Goal: Task Accomplishment & Management: Use online tool/utility

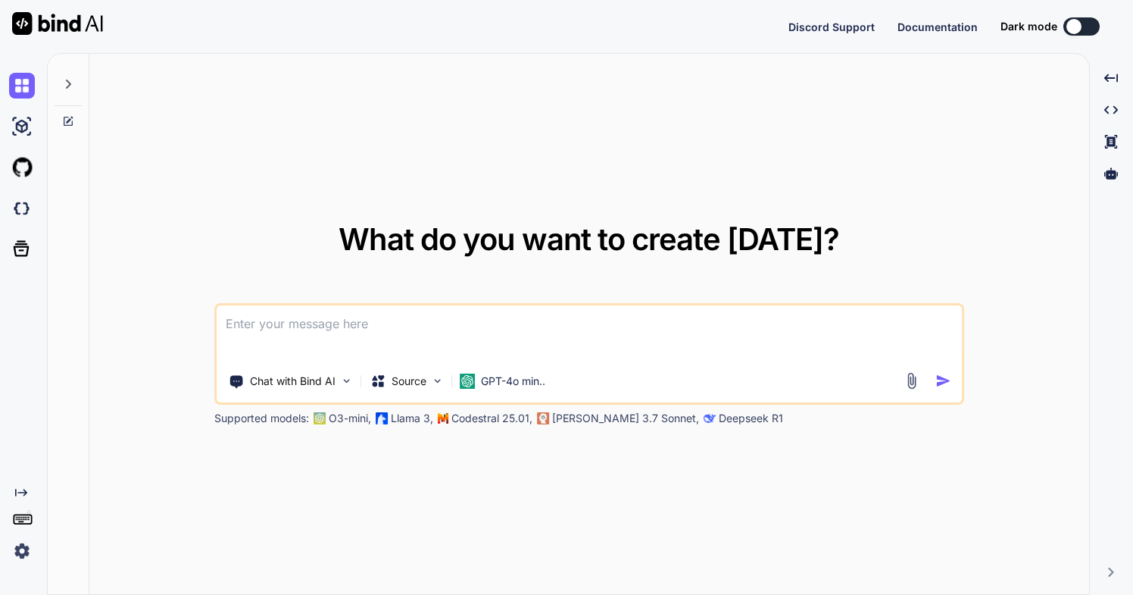
type textarea "x"
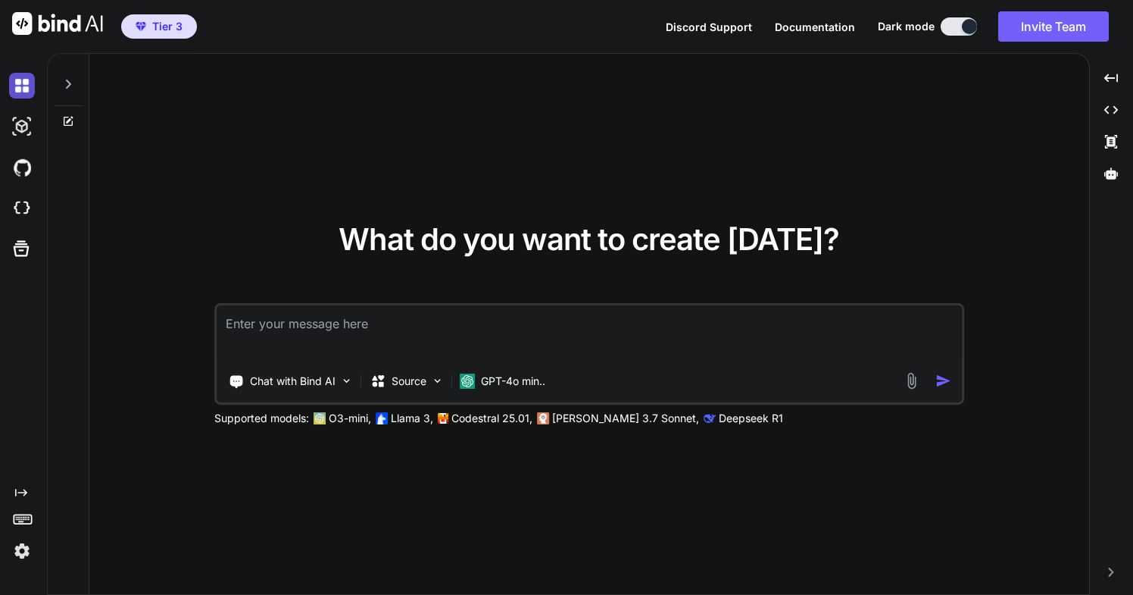
click at [27, 85] on img at bounding box center [22, 86] width 26 height 26
click at [20, 88] on img at bounding box center [22, 86] width 26 height 26
click at [19, 86] on img at bounding box center [22, 86] width 26 height 26
click at [67, 83] on icon at bounding box center [68, 84] width 12 height 12
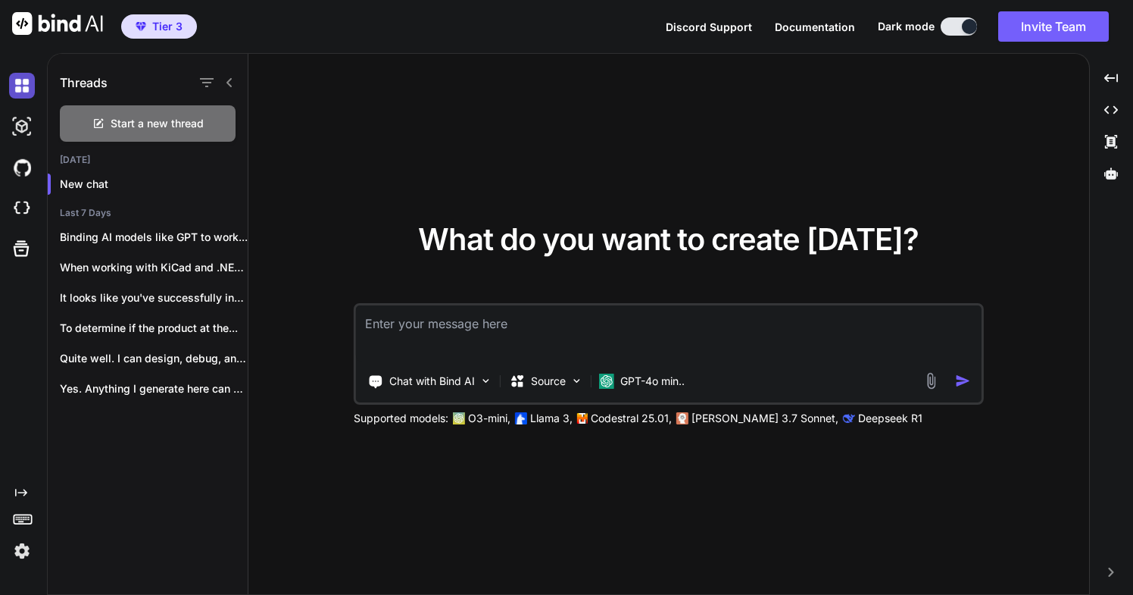
click at [20, 82] on img at bounding box center [22, 86] width 26 height 26
click at [20, 491] on icon "Created with Pixso." at bounding box center [21, 492] width 12 height 12
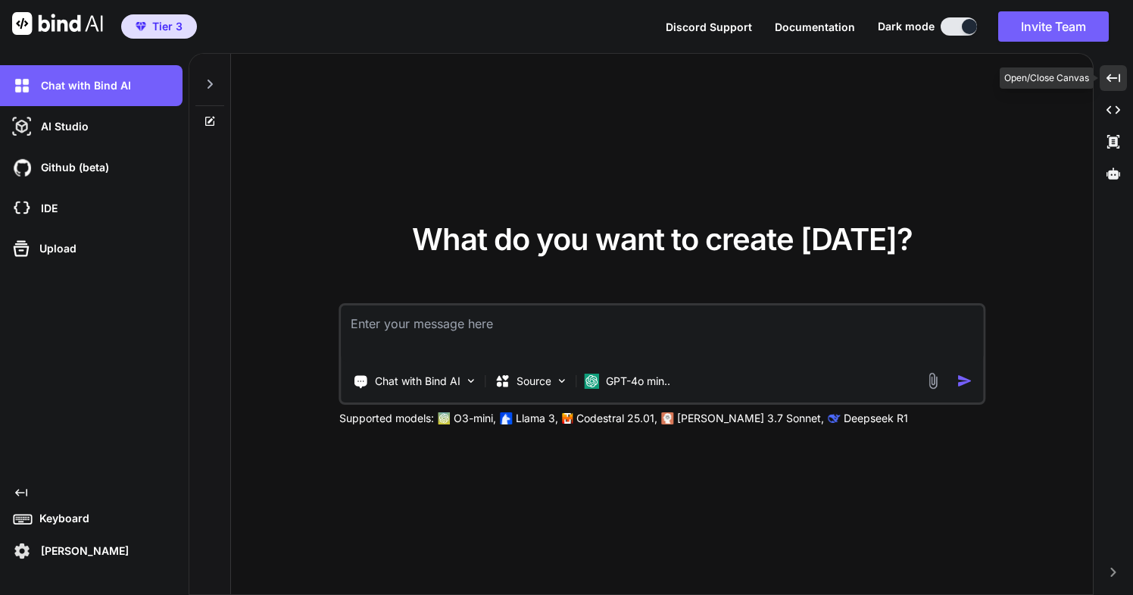
click at [1112, 75] on icon "Created with Pixso." at bounding box center [1114, 78] width 14 height 14
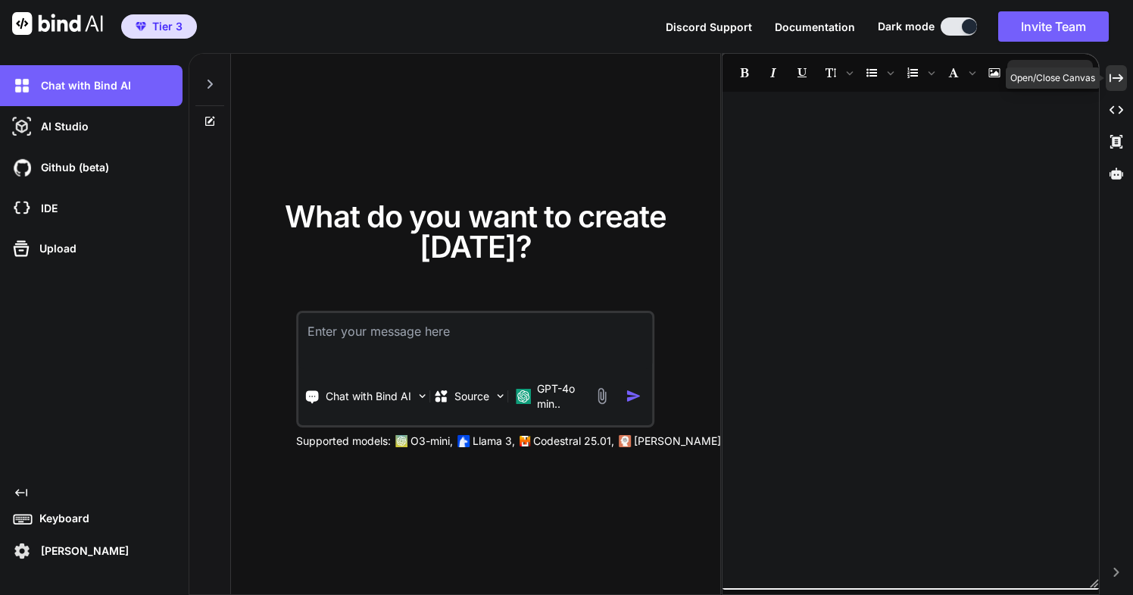
click at [1112, 75] on icon "Created with Pixso." at bounding box center [1117, 78] width 14 height 14
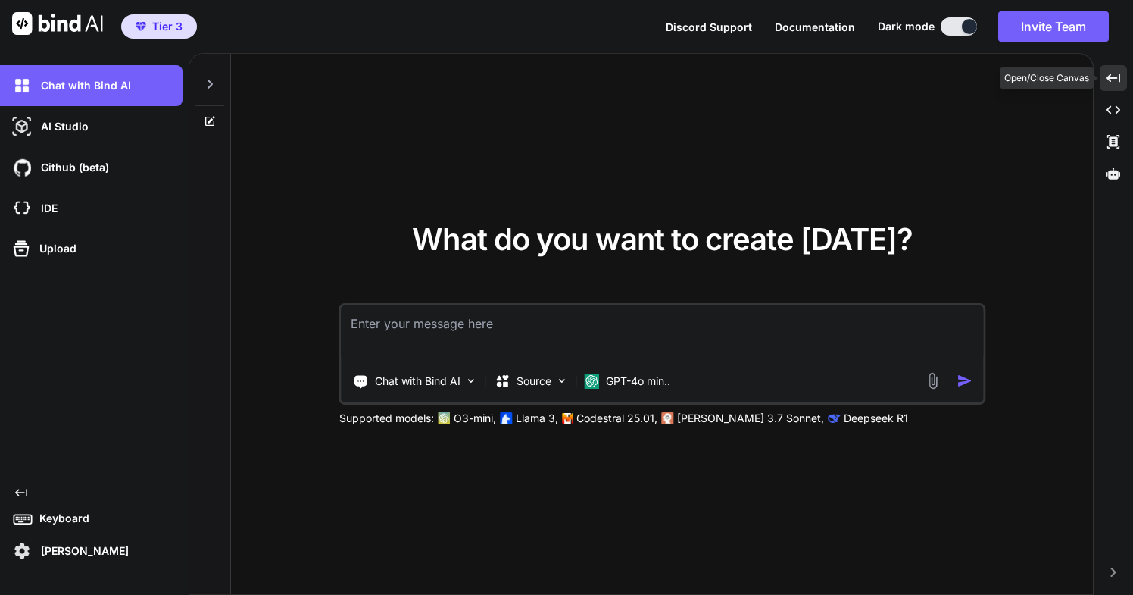
click at [1113, 76] on icon "Created with Pixso." at bounding box center [1114, 78] width 14 height 14
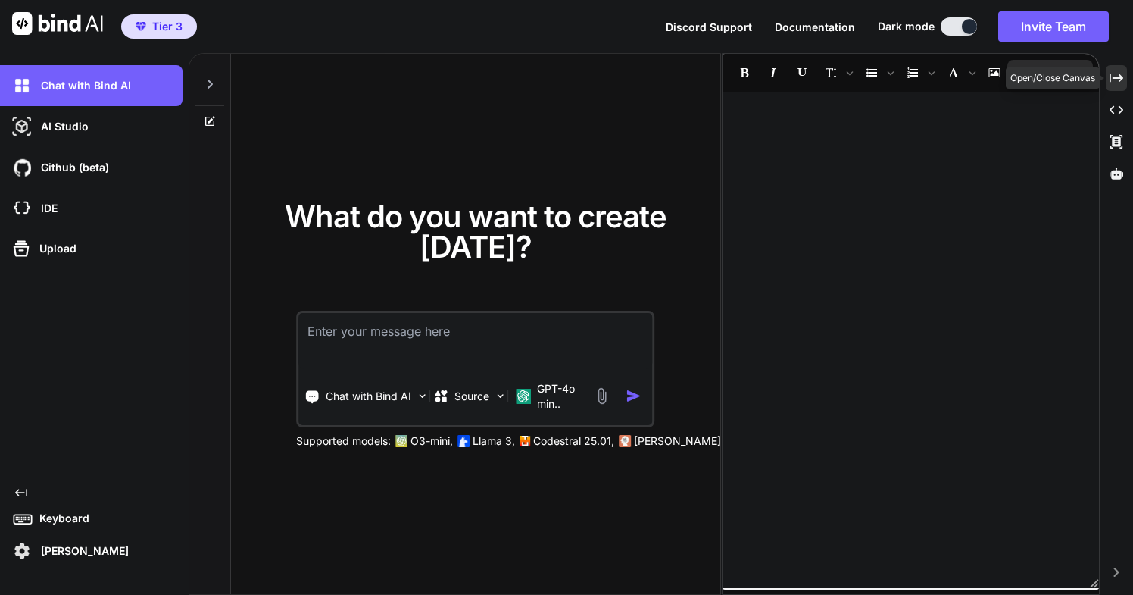
click at [1113, 76] on icon "Created with Pixso." at bounding box center [1117, 78] width 14 height 14
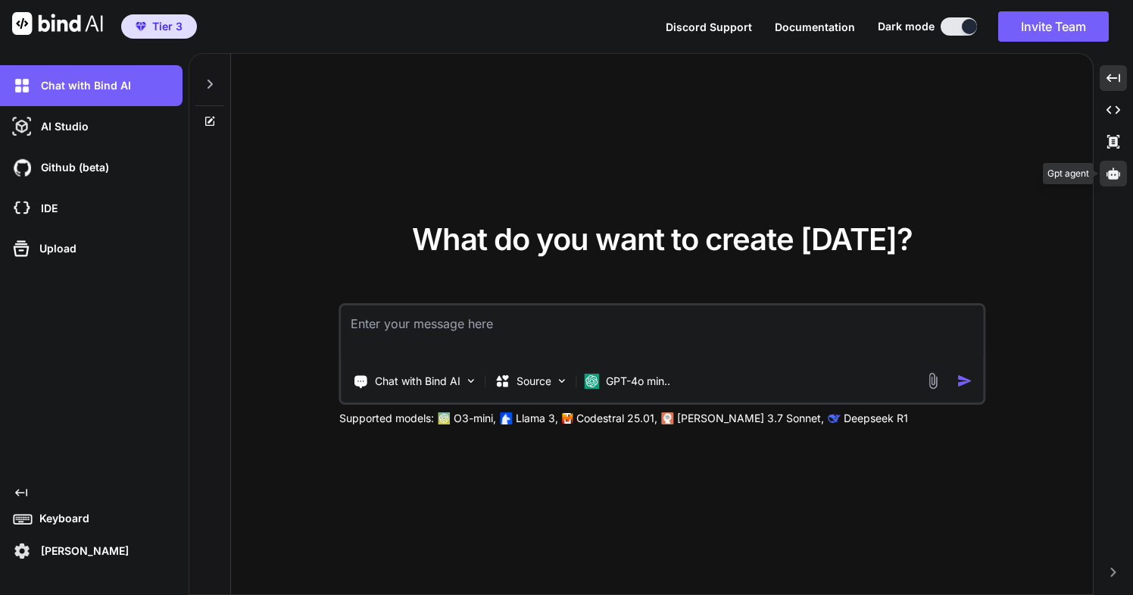
click at [1113, 177] on icon at bounding box center [1114, 172] width 14 height 11
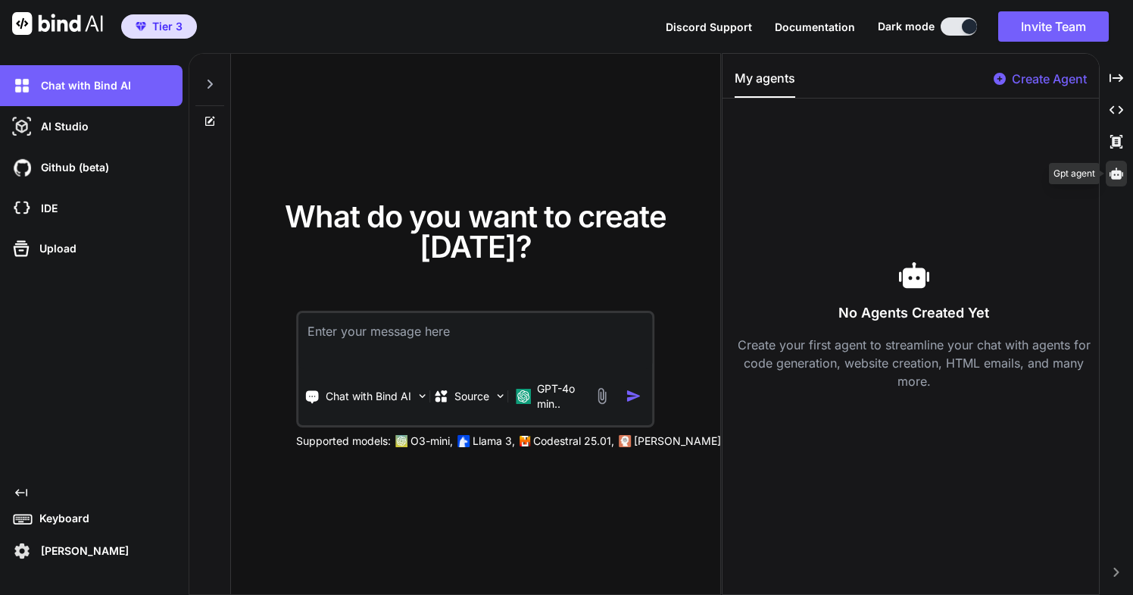
click at [1113, 177] on icon at bounding box center [1117, 172] width 14 height 11
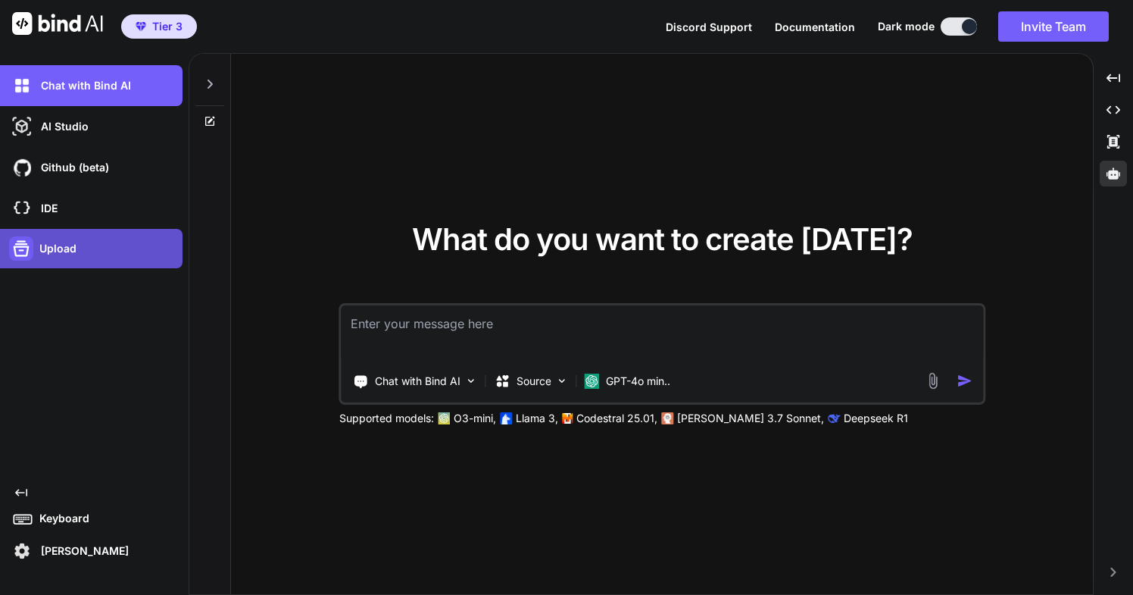
click at [23, 249] on icon at bounding box center [21, 248] width 21 height 21
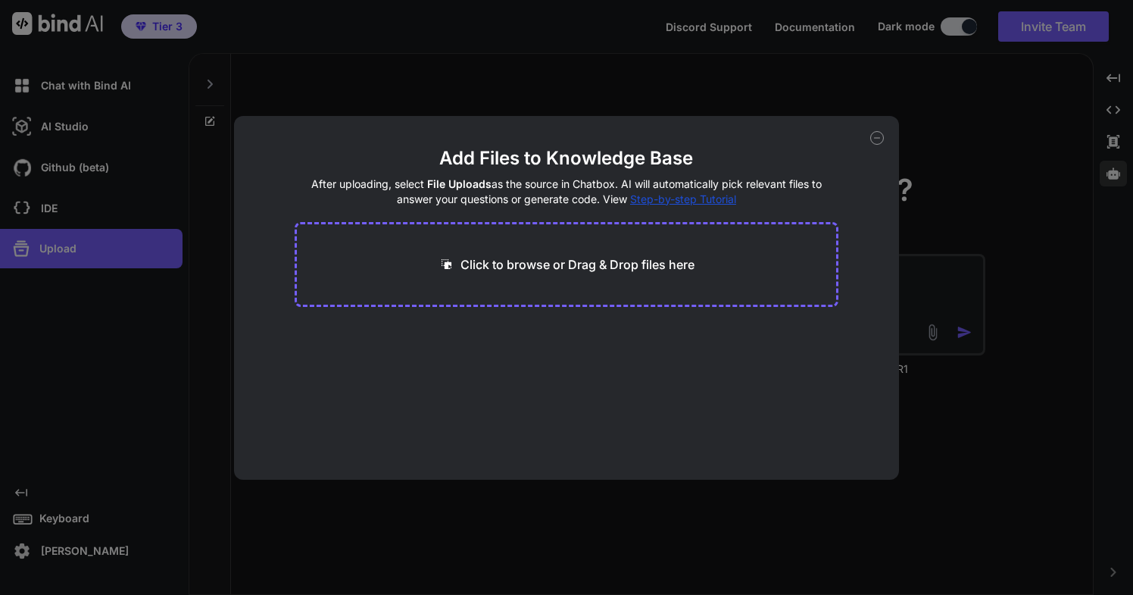
click at [23, 250] on div "Add Files to Knowledge Base After uploading, select File Uploads as the source …" at bounding box center [566, 297] width 1133 height 595
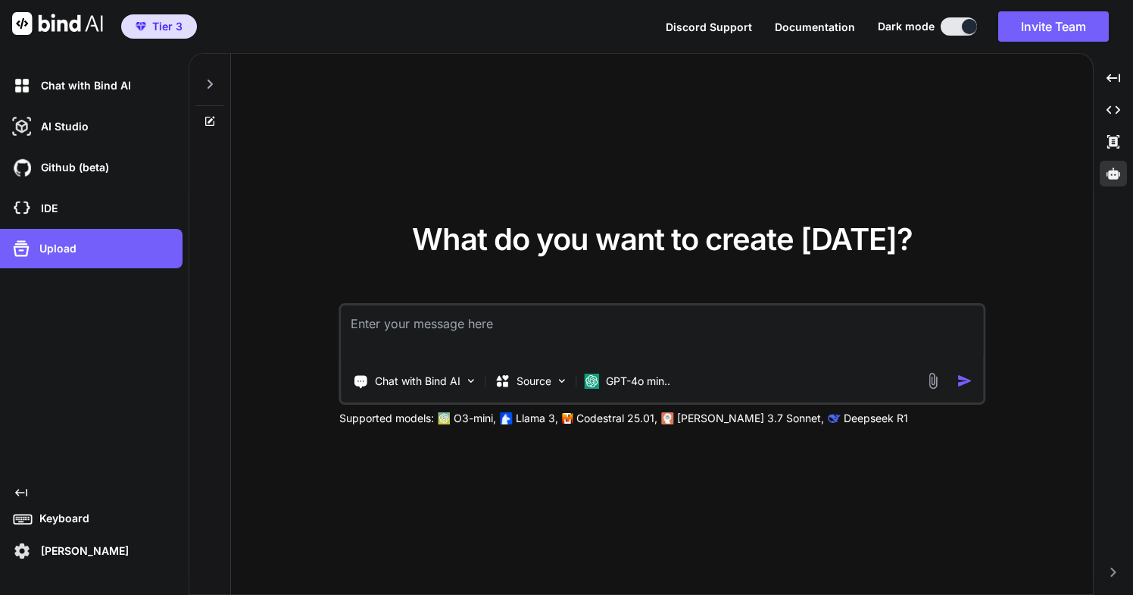
click at [22, 492] on icon at bounding box center [21, 493] width 12 height 8
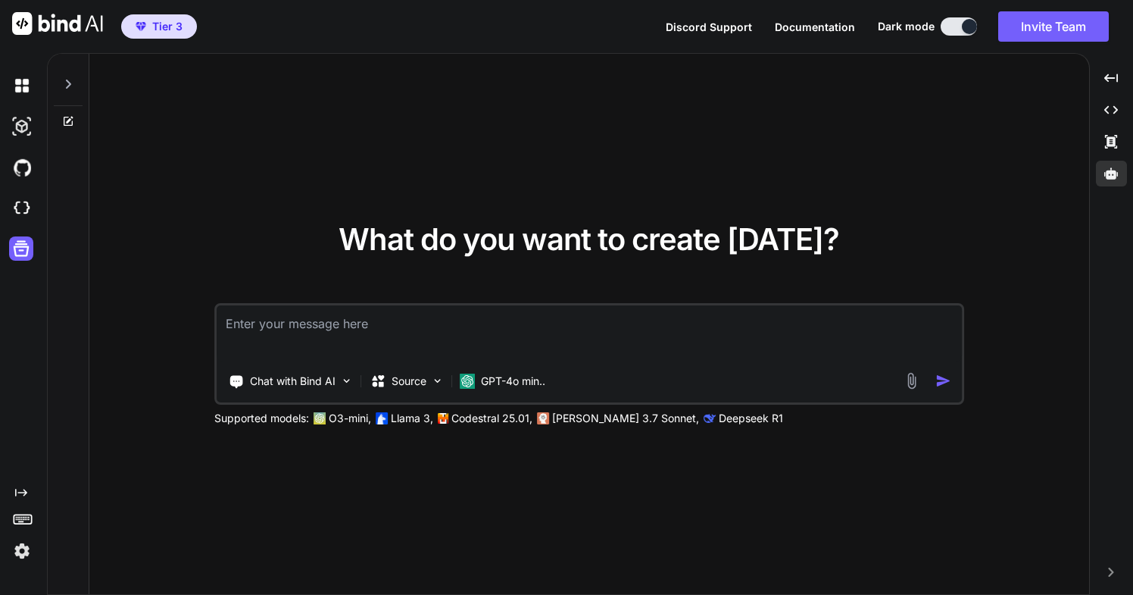
click at [20, 494] on icon "Created with Pixso." at bounding box center [21, 492] width 12 height 12
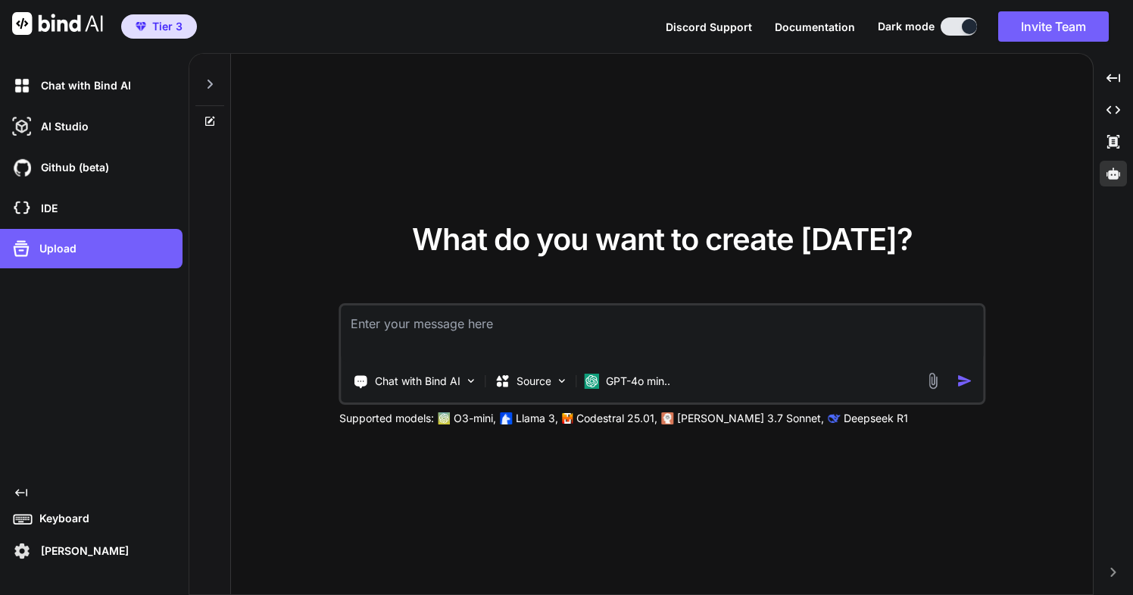
click at [216, 120] on icon at bounding box center [210, 121] width 12 height 12
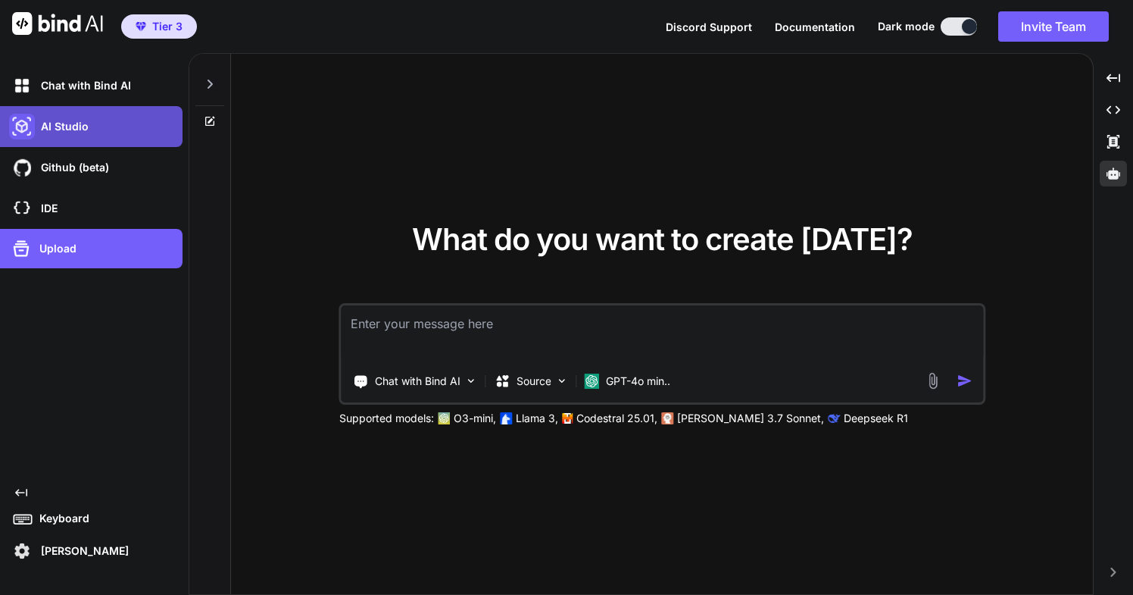
click at [23, 128] on img at bounding box center [22, 127] width 26 height 26
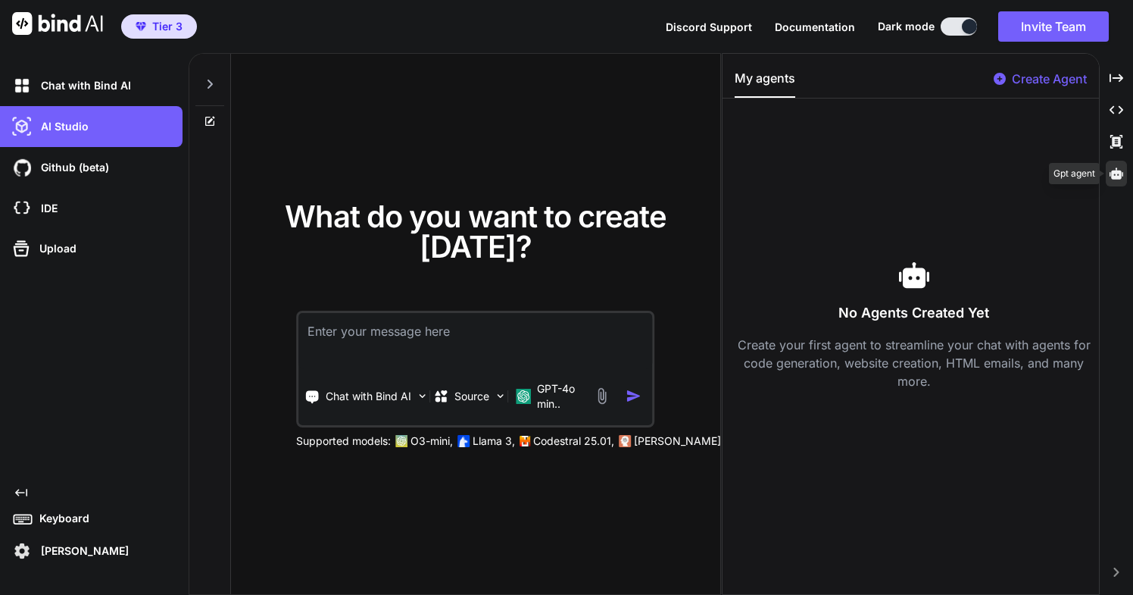
click at [1115, 171] on icon at bounding box center [1117, 172] width 14 height 11
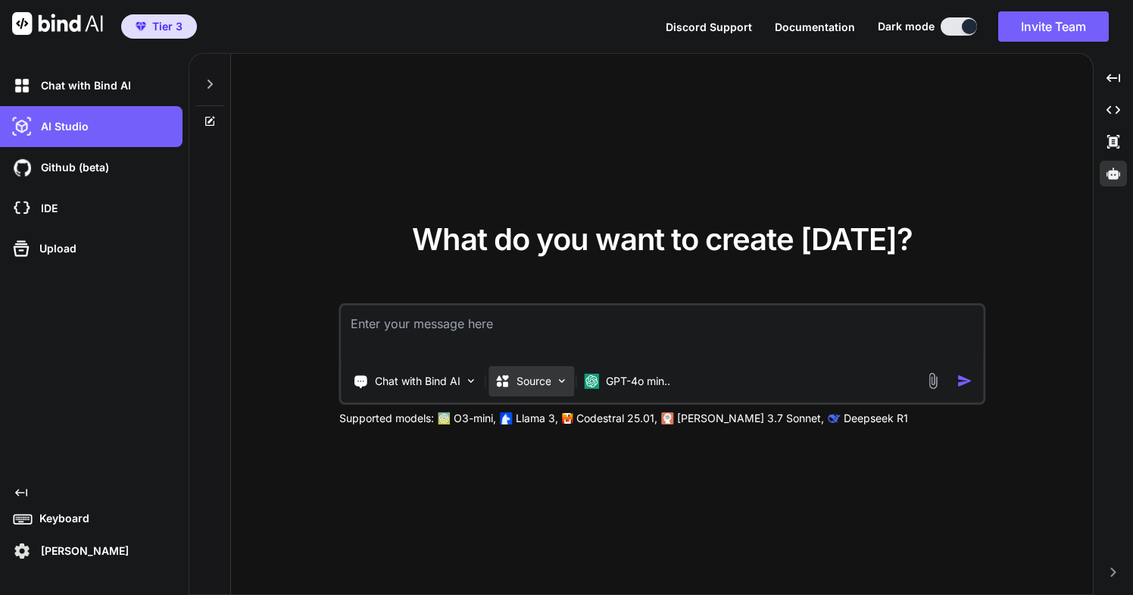
click at [561, 382] on img at bounding box center [562, 380] width 13 height 13
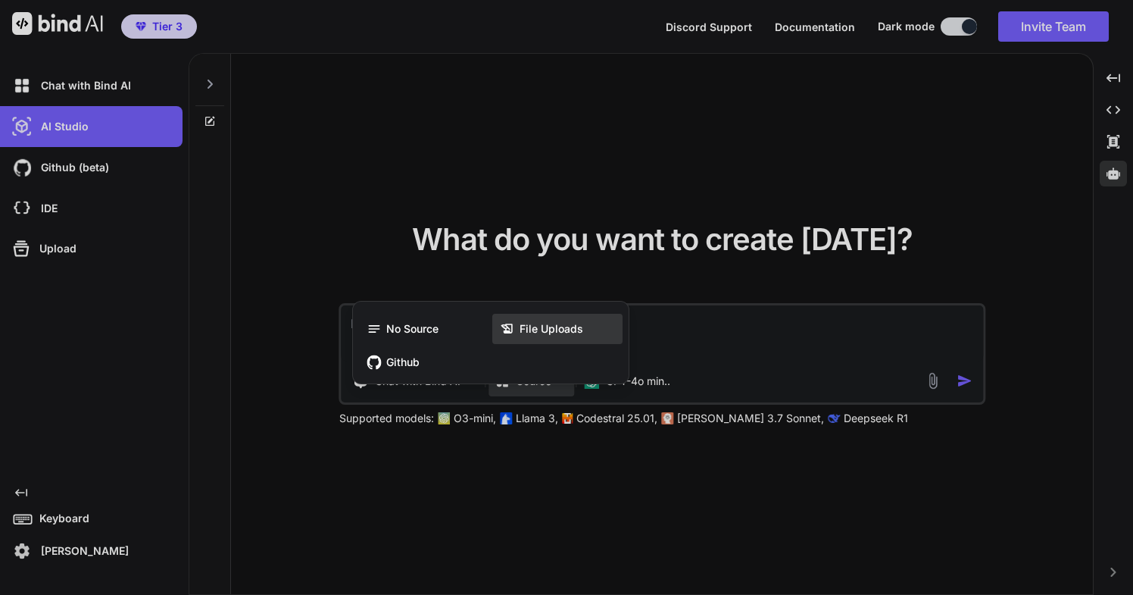
click at [560, 330] on span "File Uploads" at bounding box center [552, 328] width 64 height 15
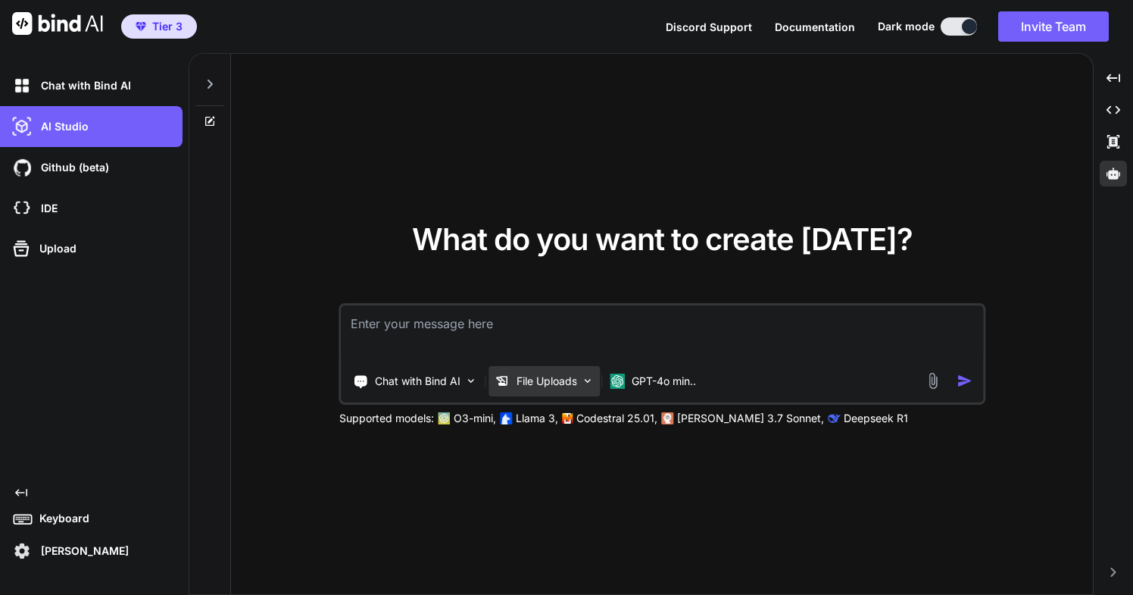
click at [565, 386] on p "File Uploads" at bounding box center [547, 380] width 61 height 15
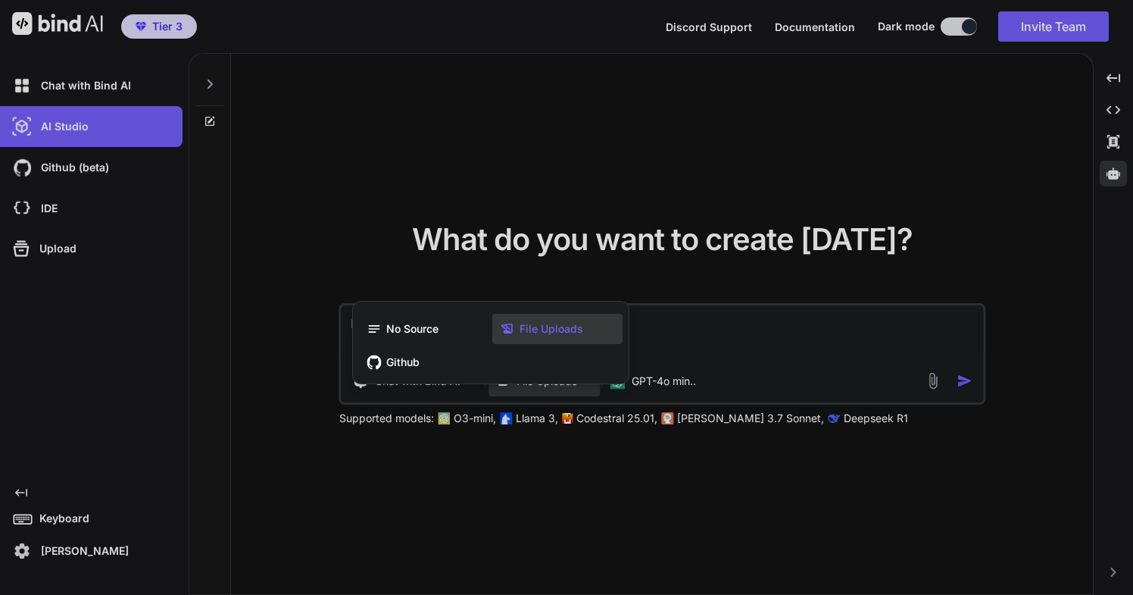
click at [934, 382] on div at bounding box center [566, 297] width 1133 height 595
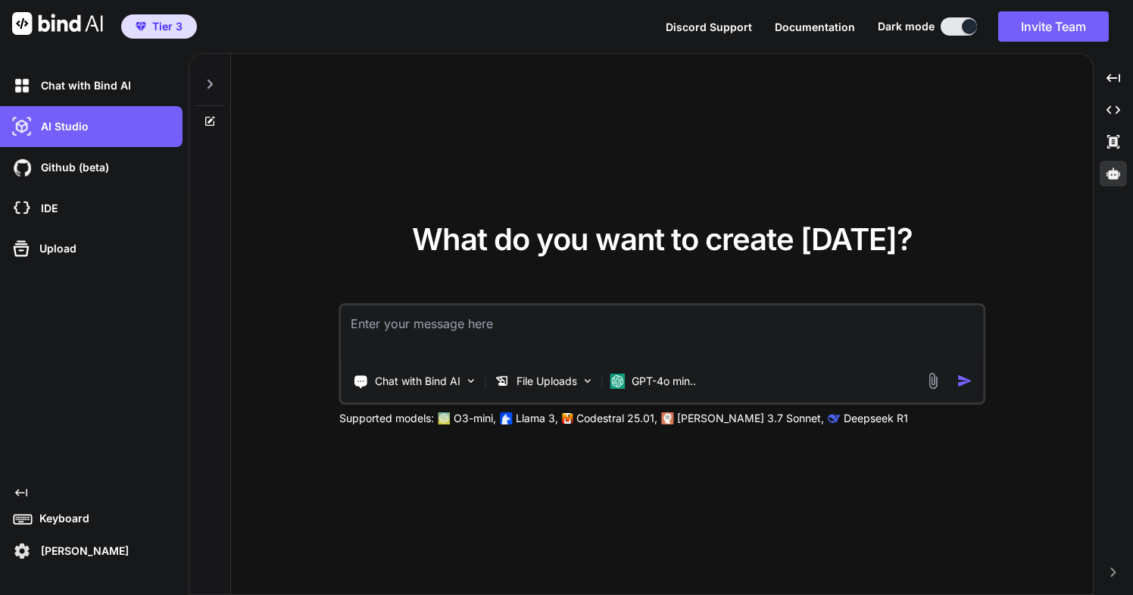
click at [930, 383] on img at bounding box center [932, 380] width 17 height 17
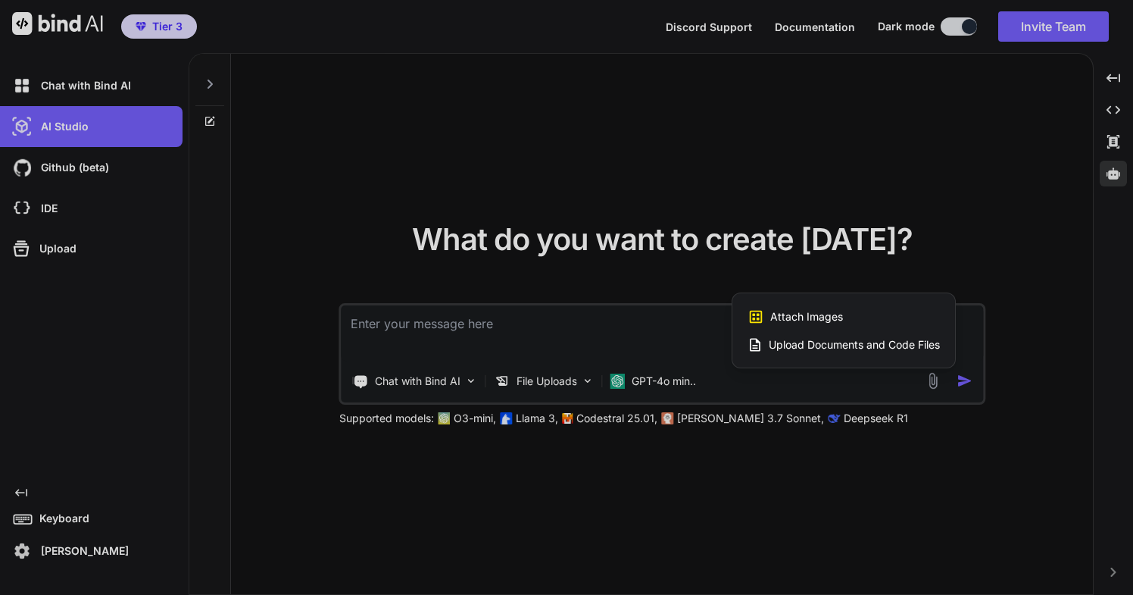
click at [870, 344] on span "Upload Documents and Code Files" at bounding box center [854, 344] width 171 height 15
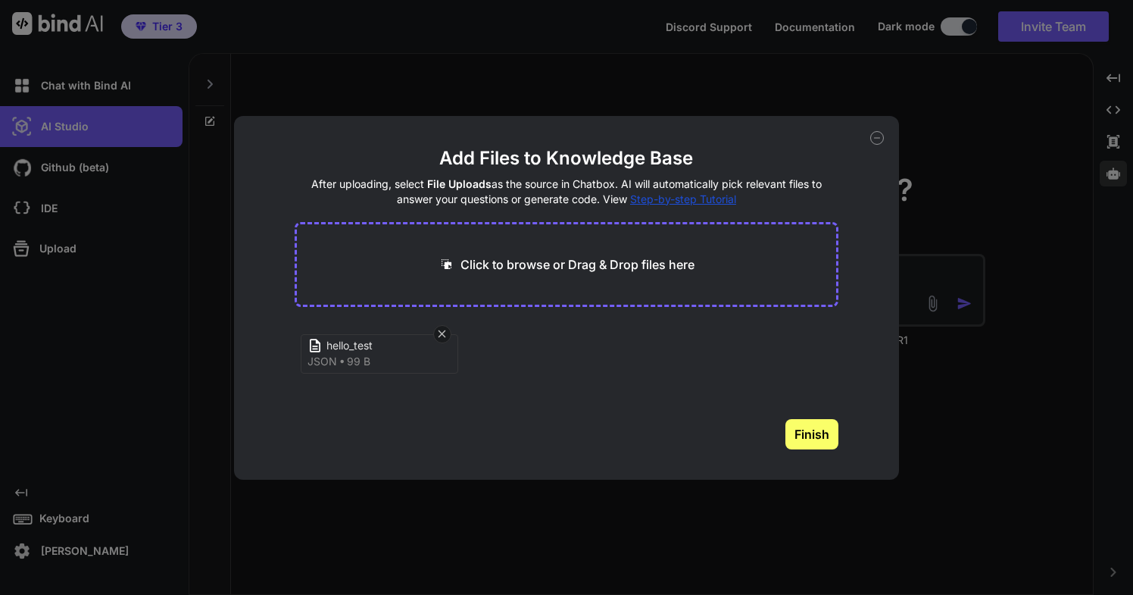
click at [818, 432] on button "Finish" at bounding box center [811, 434] width 53 height 30
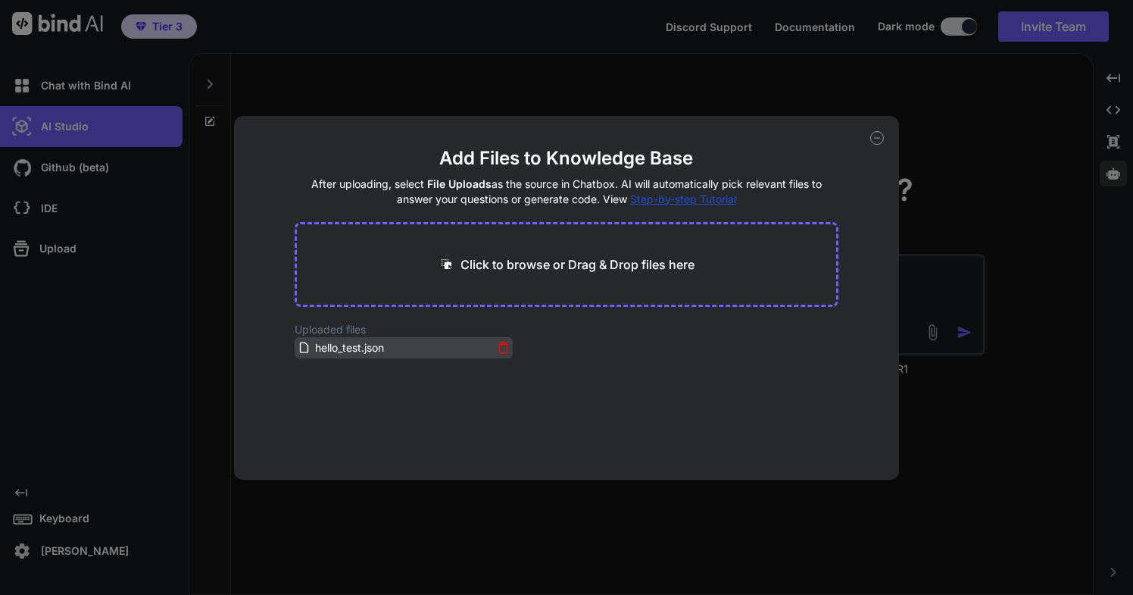
click at [352, 348] on span "hello_test.json" at bounding box center [350, 348] width 72 height 18
click at [967, 380] on div "Add Files to Knowledge Base After uploading, select File Uploads as the source …" at bounding box center [566, 297] width 1133 height 595
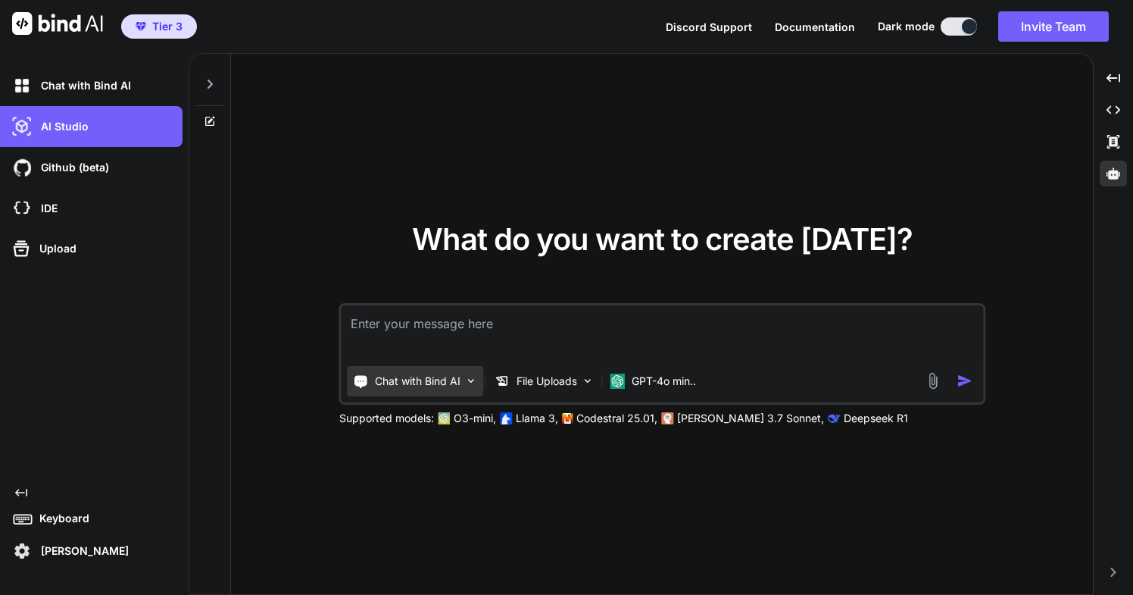
click at [414, 385] on p "Chat with Bind AI" at bounding box center [418, 380] width 86 height 15
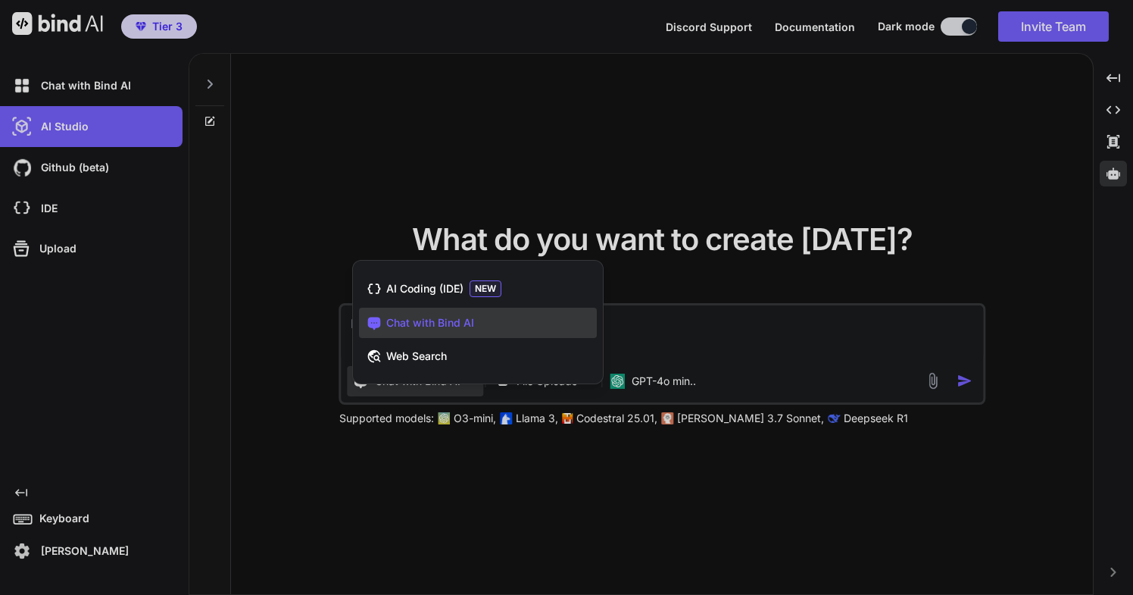
click at [27, 89] on div at bounding box center [566, 297] width 1133 height 595
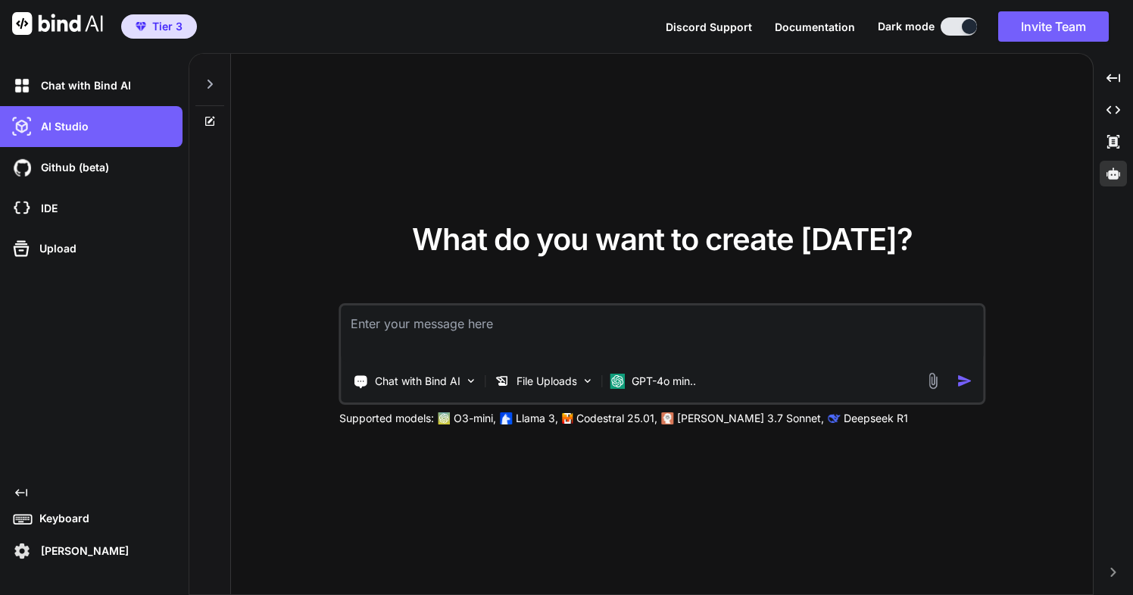
click at [27, 89] on img at bounding box center [22, 86] width 26 height 26
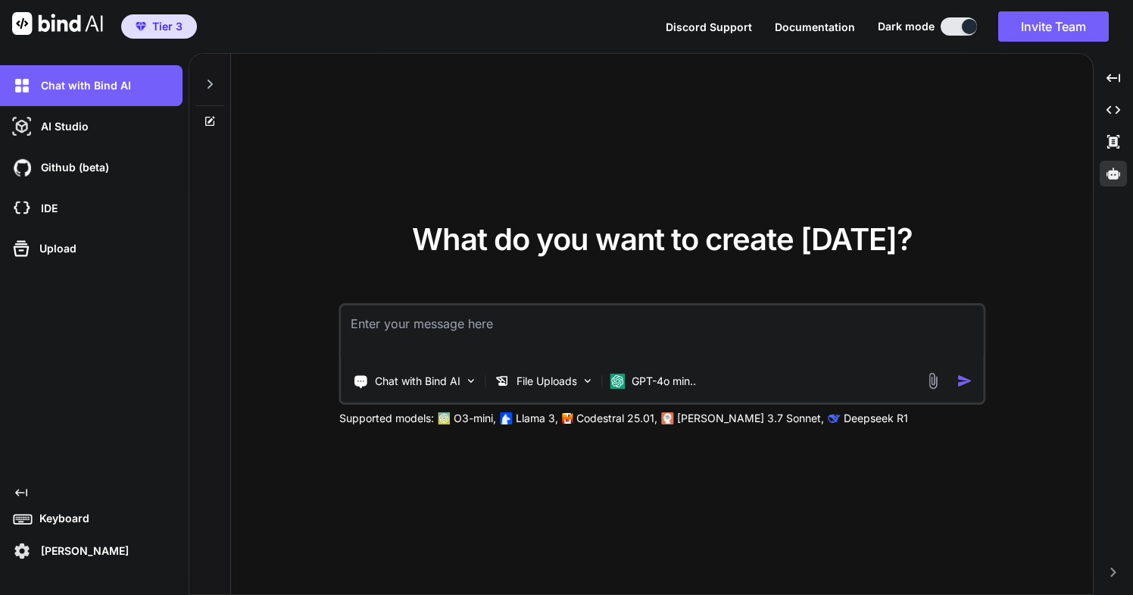
click at [27, 89] on img at bounding box center [22, 86] width 26 height 26
click at [210, 83] on icon at bounding box center [210, 84] width 12 height 12
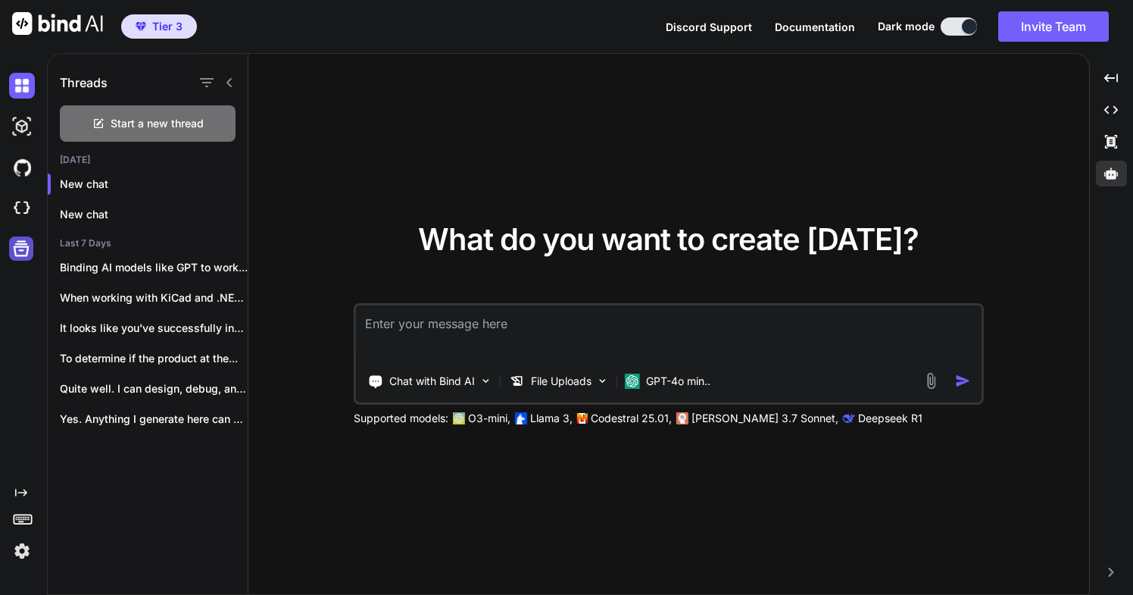
click at [20, 252] on icon at bounding box center [21, 248] width 21 height 21
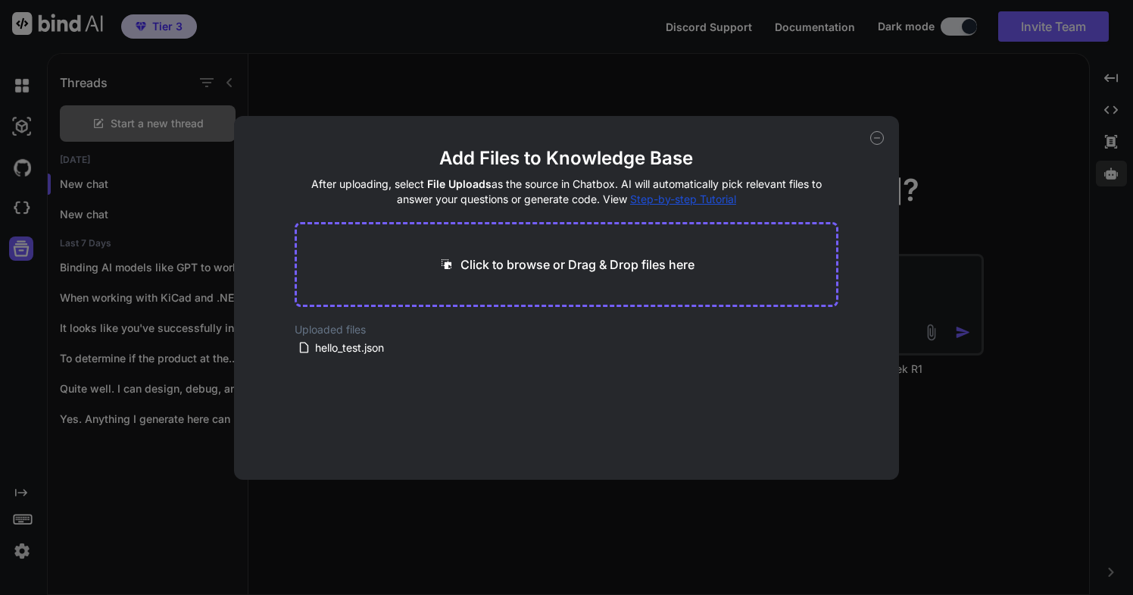
click at [873, 138] on icon at bounding box center [877, 138] width 14 height 14
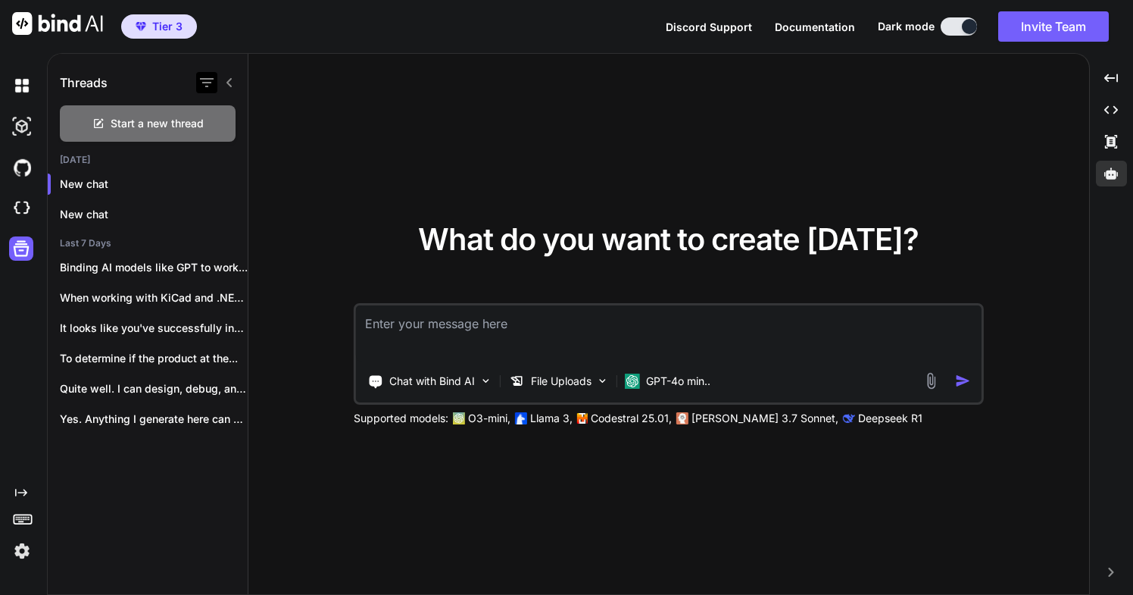
click at [204, 81] on icon "button" at bounding box center [207, 82] width 18 height 18
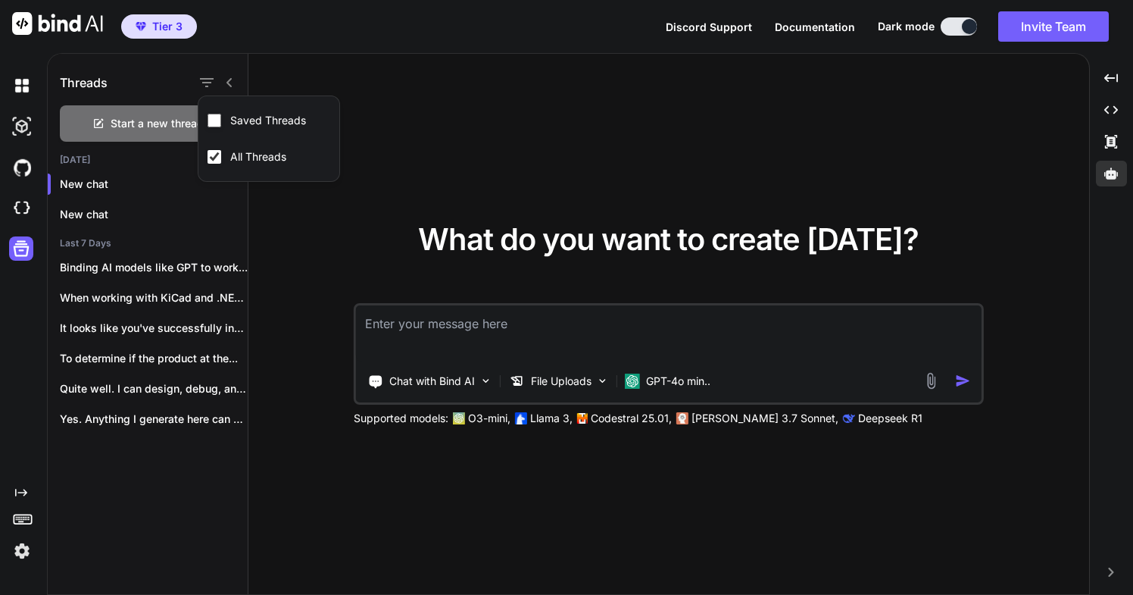
click at [229, 81] on icon at bounding box center [228, 82] width 5 height 9
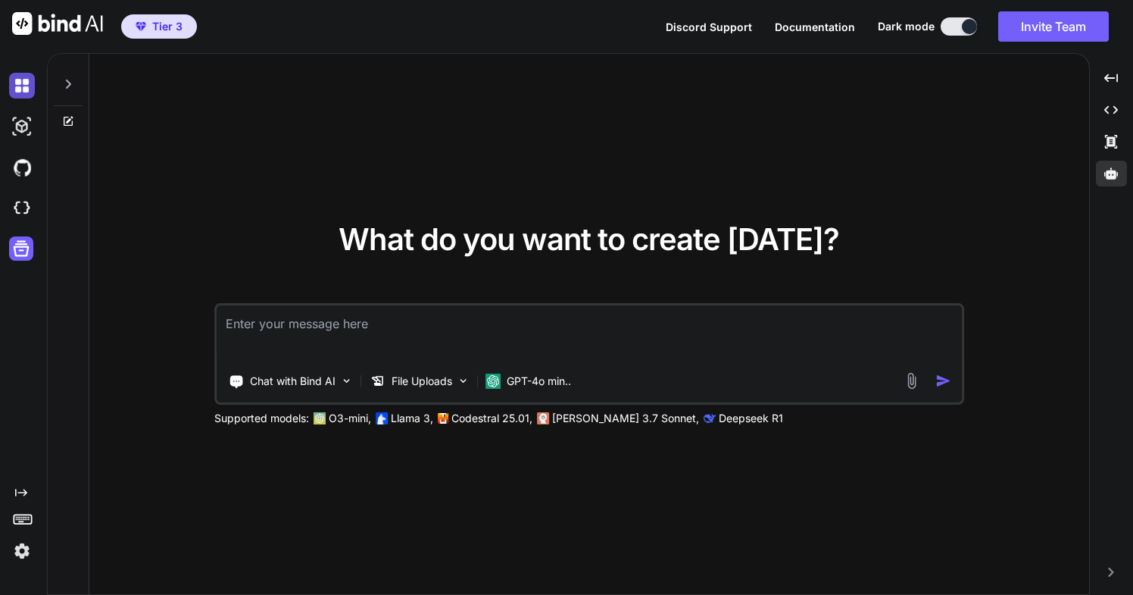
click at [22, 83] on img at bounding box center [22, 86] width 26 height 26
click at [23, 129] on img at bounding box center [22, 127] width 26 height 26
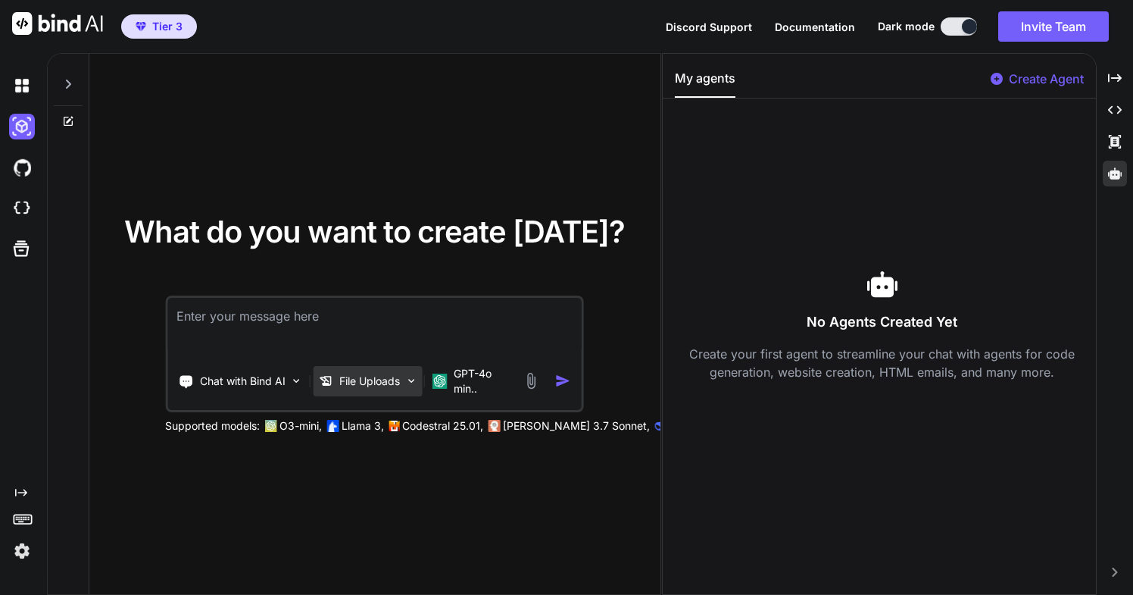
click at [358, 378] on p "File Uploads" at bounding box center [369, 380] width 61 height 15
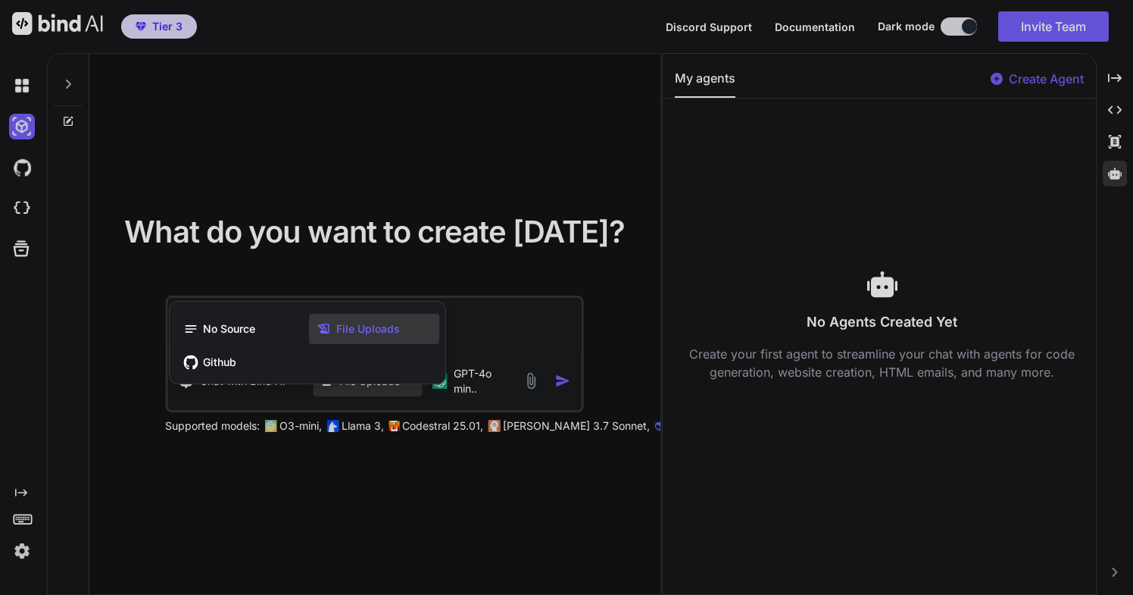
click at [473, 326] on div at bounding box center [566, 297] width 1133 height 595
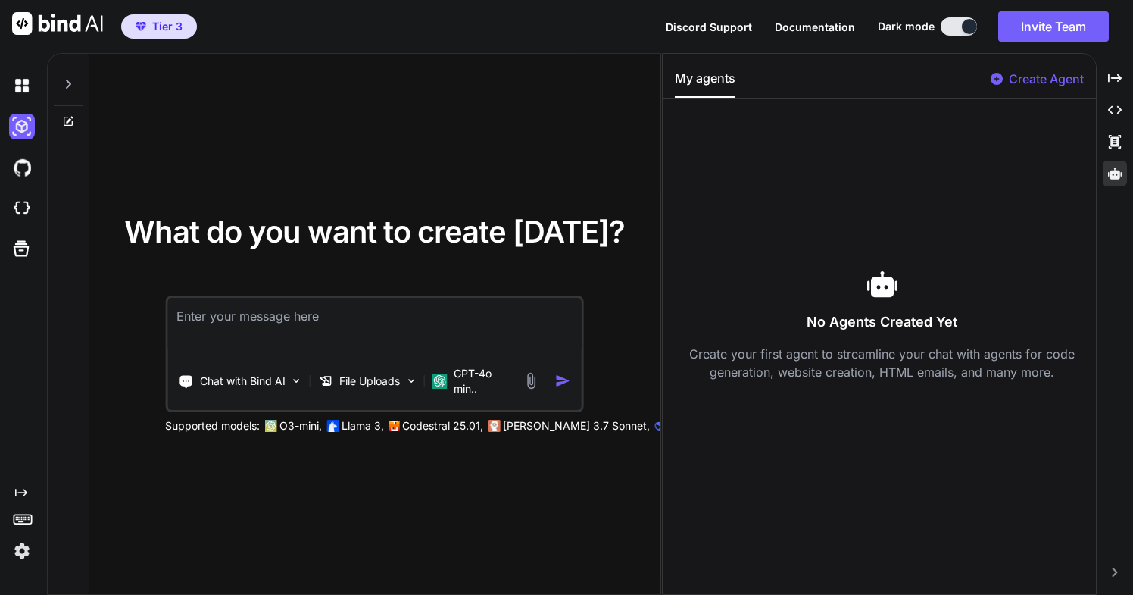
click at [24, 551] on img at bounding box center [22, 551] width 26 height 26
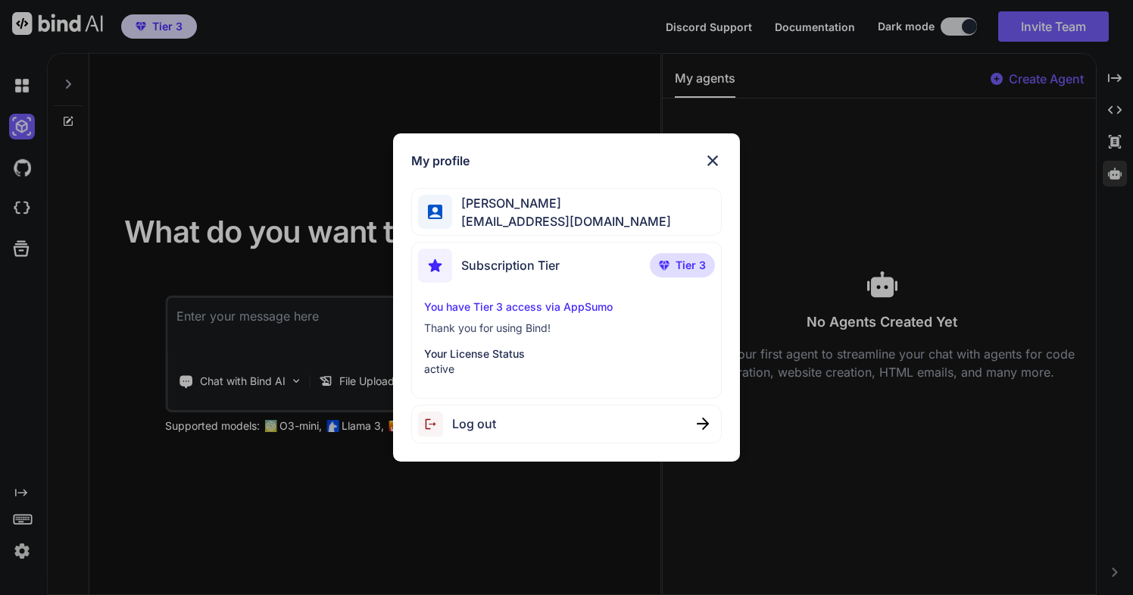
click at [24, 551] on div "My profile [PERSON_NAME] [EMAIL_ADDRESS][DOMAIN_NAME] Subscription Tier Tier 3 …" at bounding box center [566, 297] width 1133 height 595
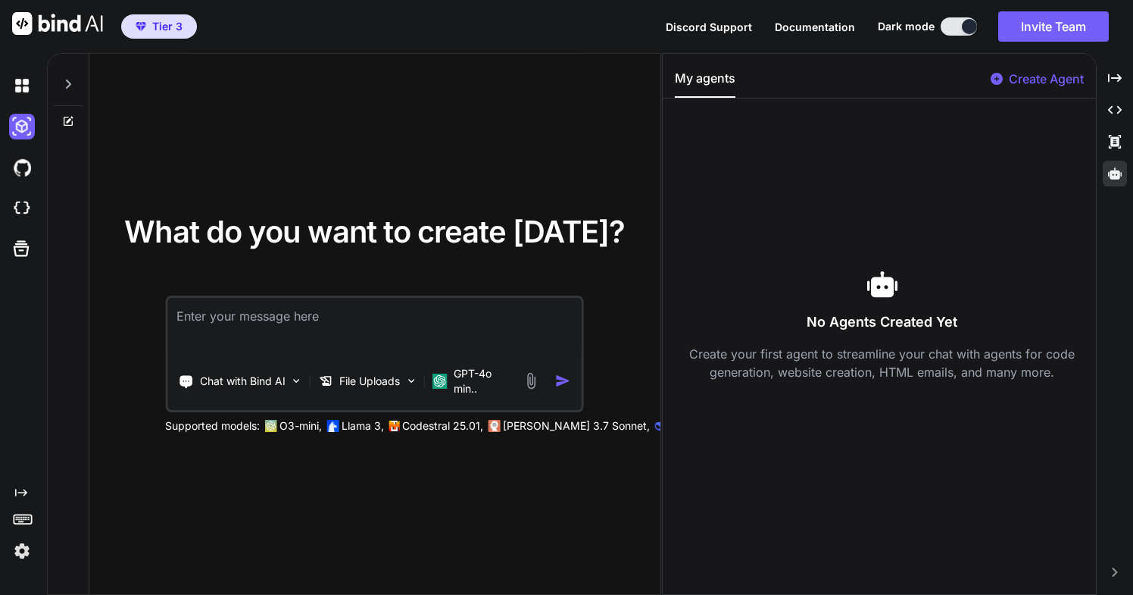
click at [20, 495] on icon "Created with Pixso." at bounding box center [21, 492] width 12 height 12
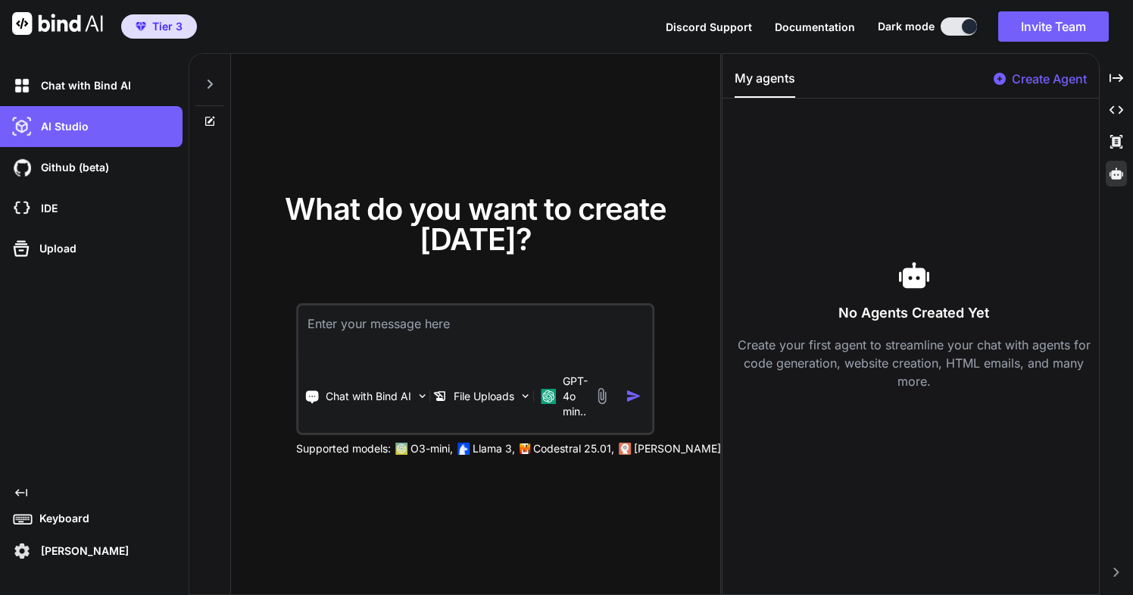
click at [214, 116] on icon at bounding box center [210, 121] width 12 height 12
click at [211, 119] on icon at bounding box center [210, 121] width 12 height 12
click at [211, 119] on icon at bounding box center [211, 119] width 7 height 7
click at [123, 122] on div "AI Studio" at bounding box center [95, 127] width 173 height 26
click at [208, 119] on icon at bounding box center [210, 121] width 12 height 12
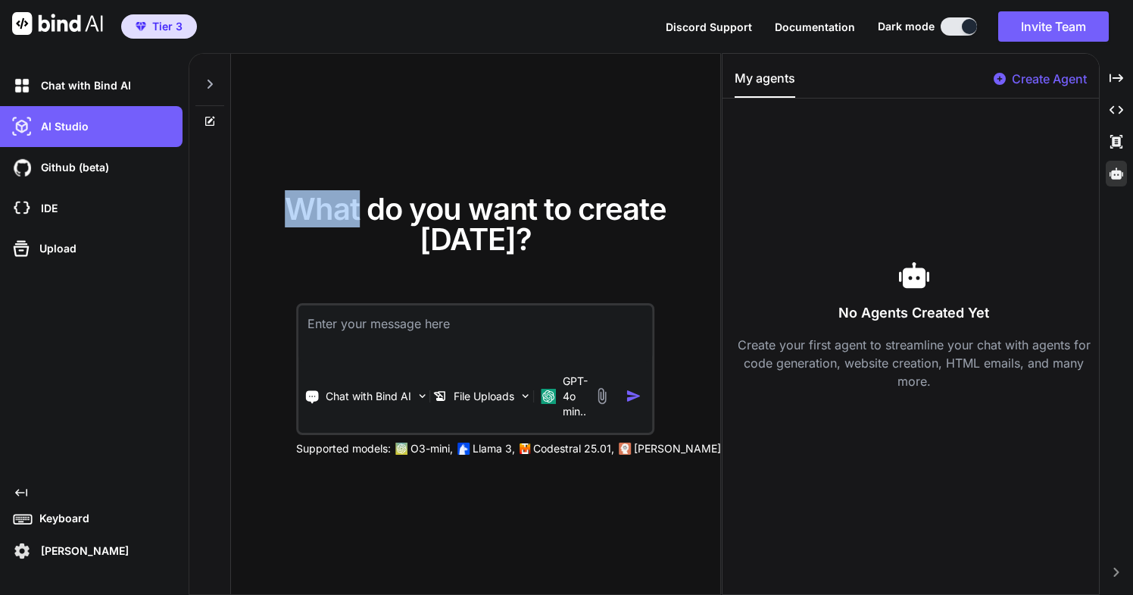
click at [208, 119] on icon at bounding box center [210, 121] width 12 height 12
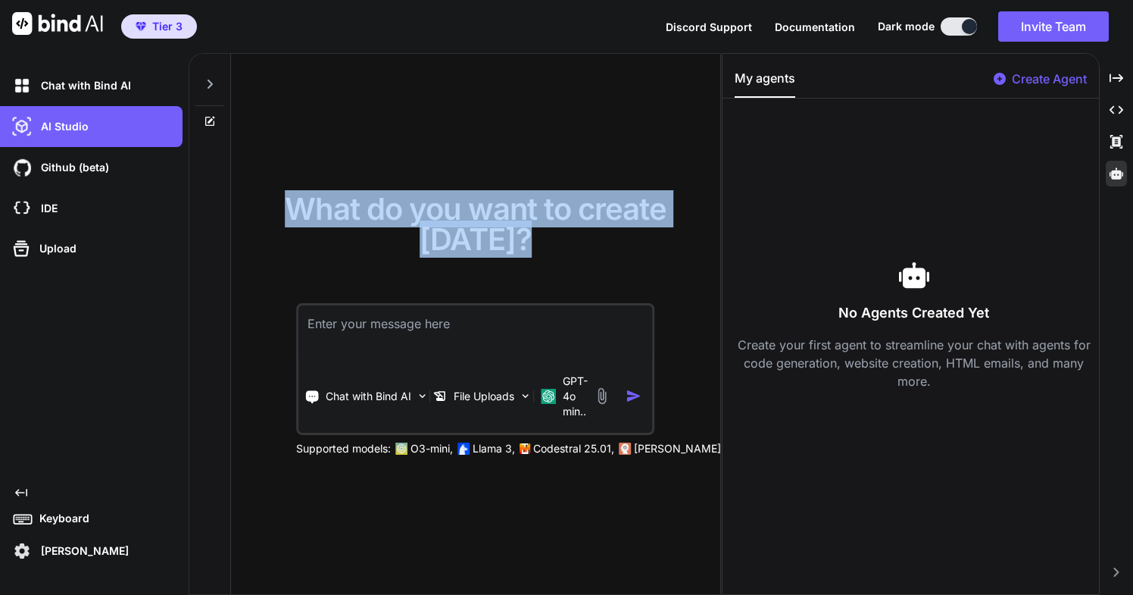
click at [208, 119] on icon at bounding box center [210, 121] width 12 height 12
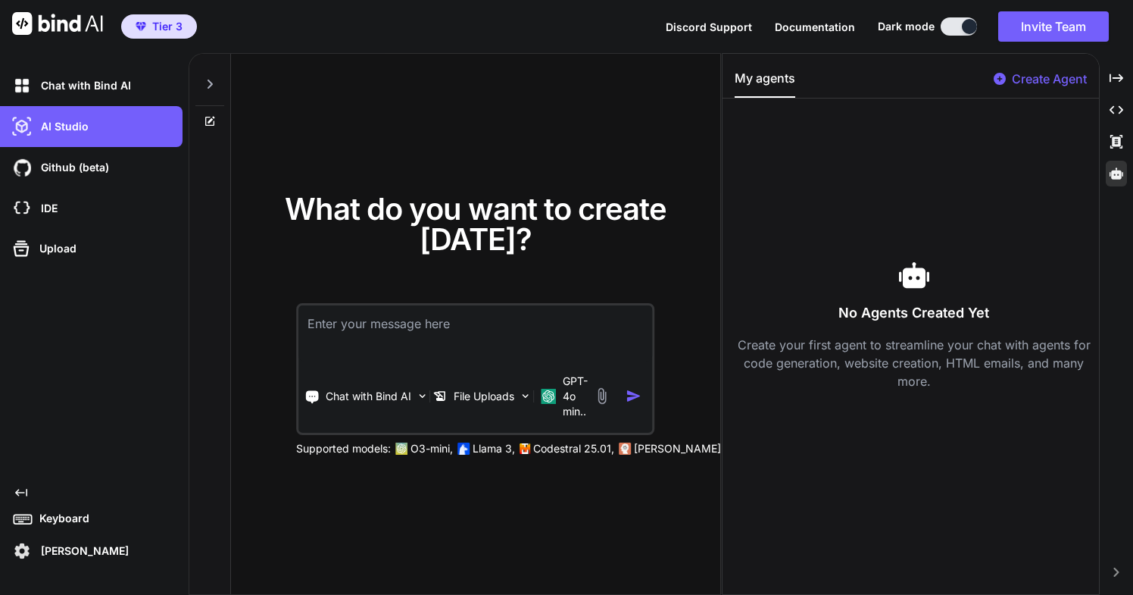
click at [267, 113] on div "What do you want to create [DATE]? Chat with Bind AI File Uploads GPT-4o min.. …" at bounding box center [475, 325] width 489 height 542
click at [210, 83] on icon at bounding box center [210, 84] width 12 height 12
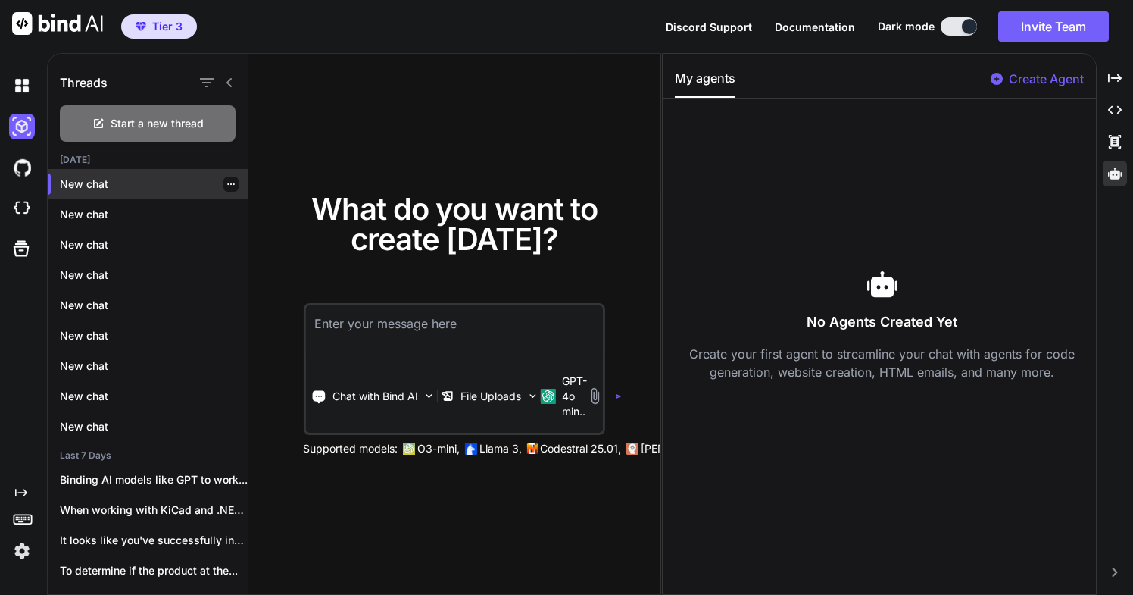
click at [226, 183] on icon "button" at bounding box center [230, 184] width 9 height 9
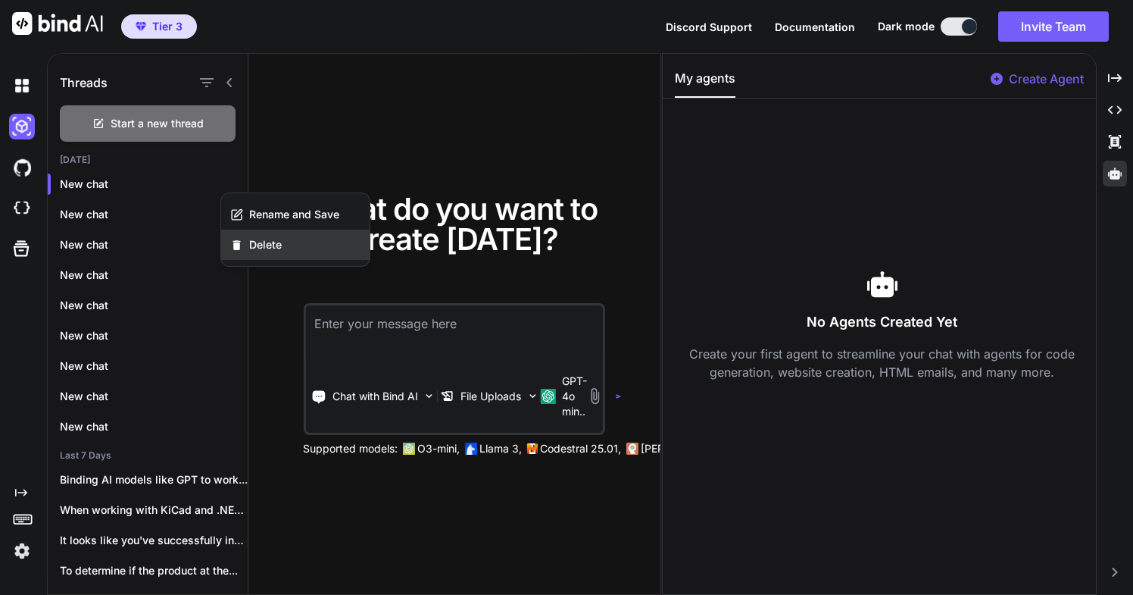
click at [243, 242] on div "Delete" at bounding box center [295, 244] width 148 height 30
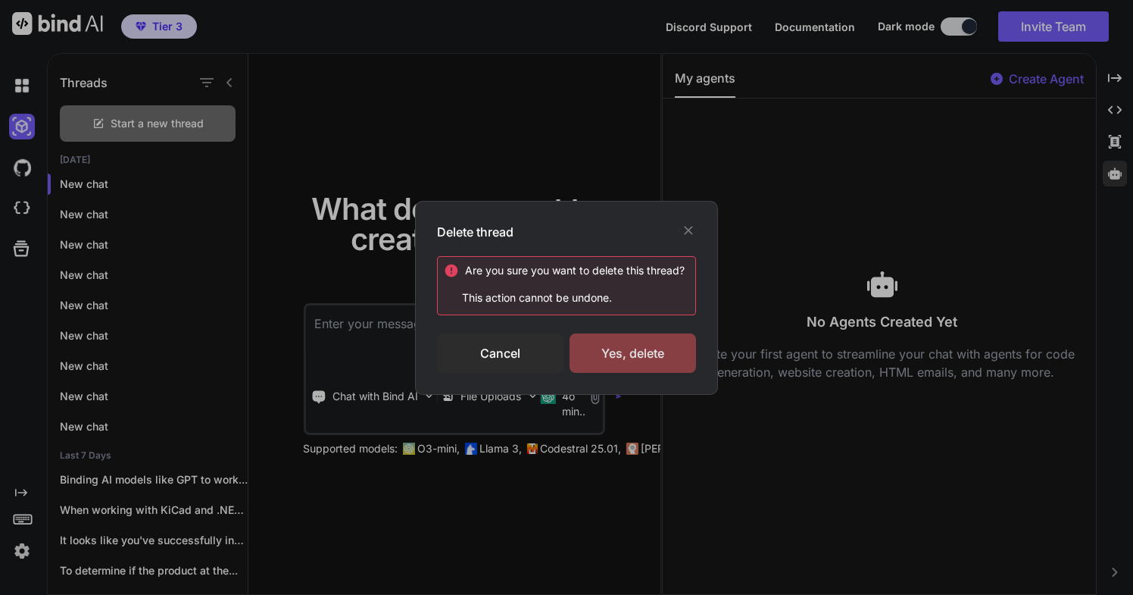
click at [597, 342] on div "Yes, delete" at bounding box center [633, 352] width 126 height 39
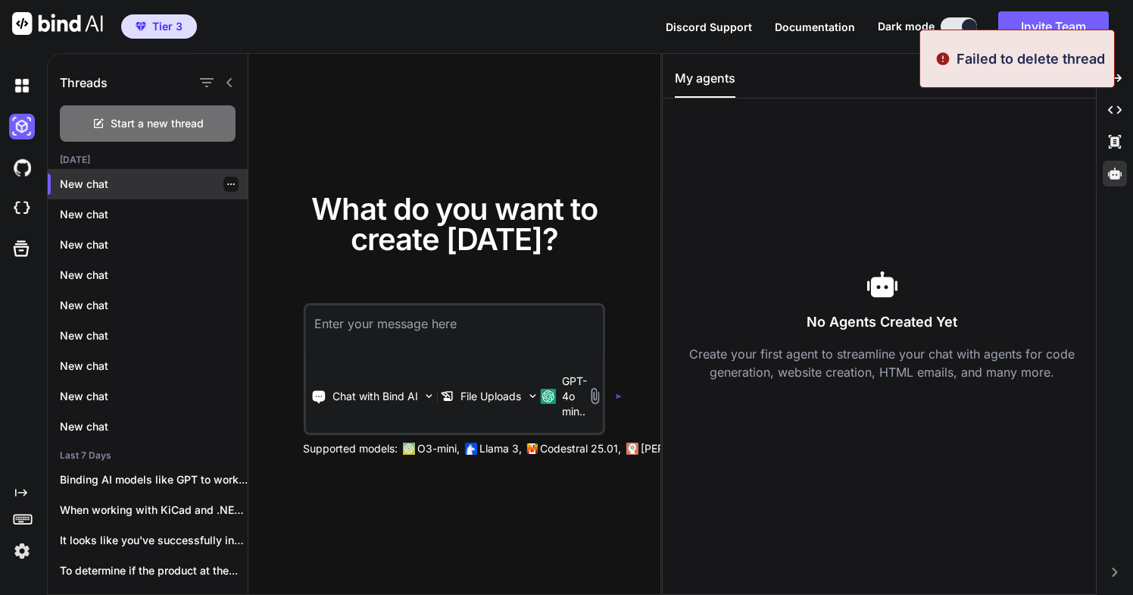
click at [227, 183] on icon "button" at bounding box center [231, 184] width 8 height 2
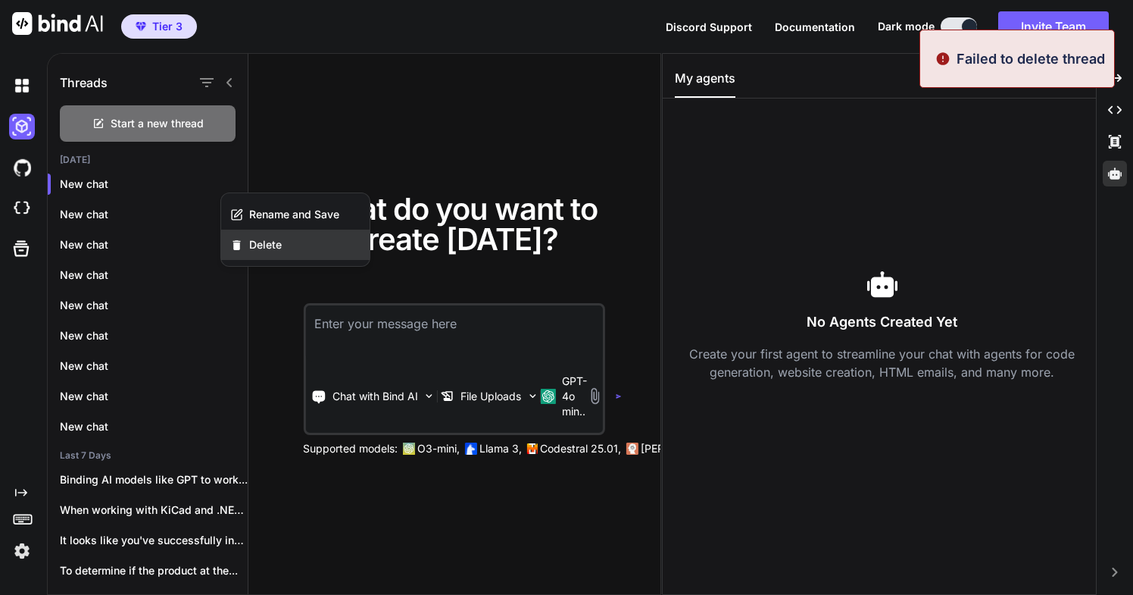
click at [278, 248] on span "Delete" at bounding box center [265, 244] width 33 height 15
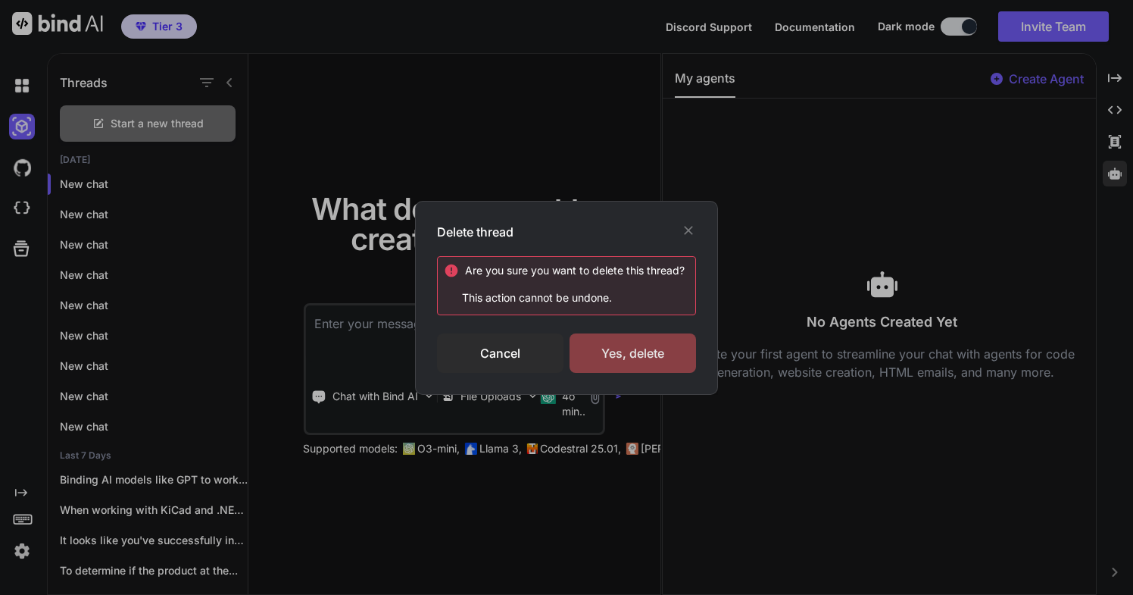
click at [596, 349] on div "Yes, delete" at bounding box center [633, 352] width 126 height 39
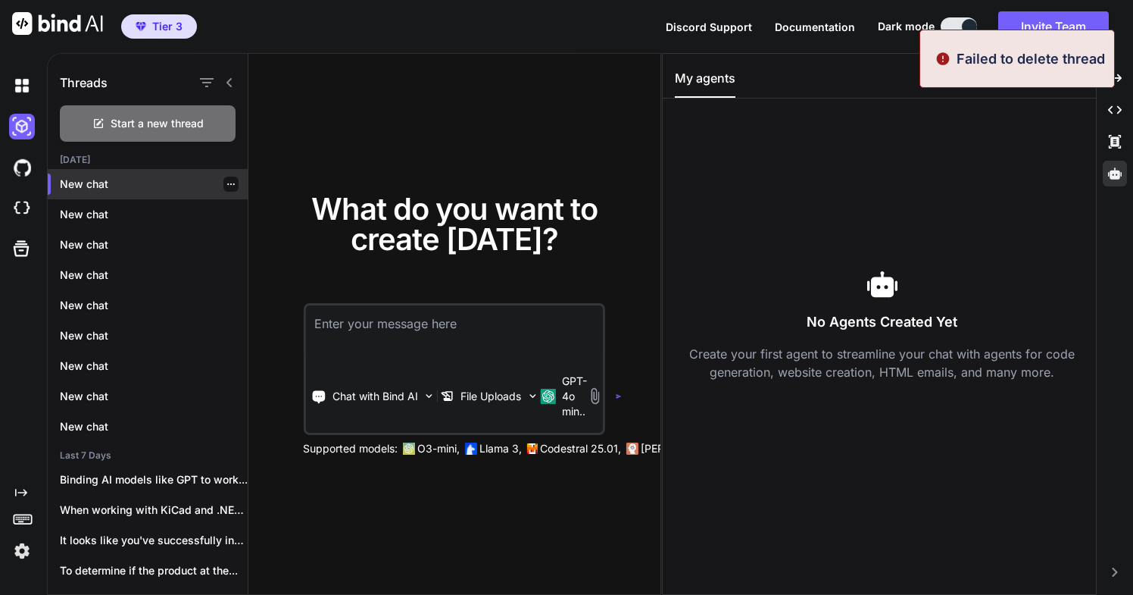
click at [226, 184] on icon "button" at bounding box center [230, 184] width 9 height 9
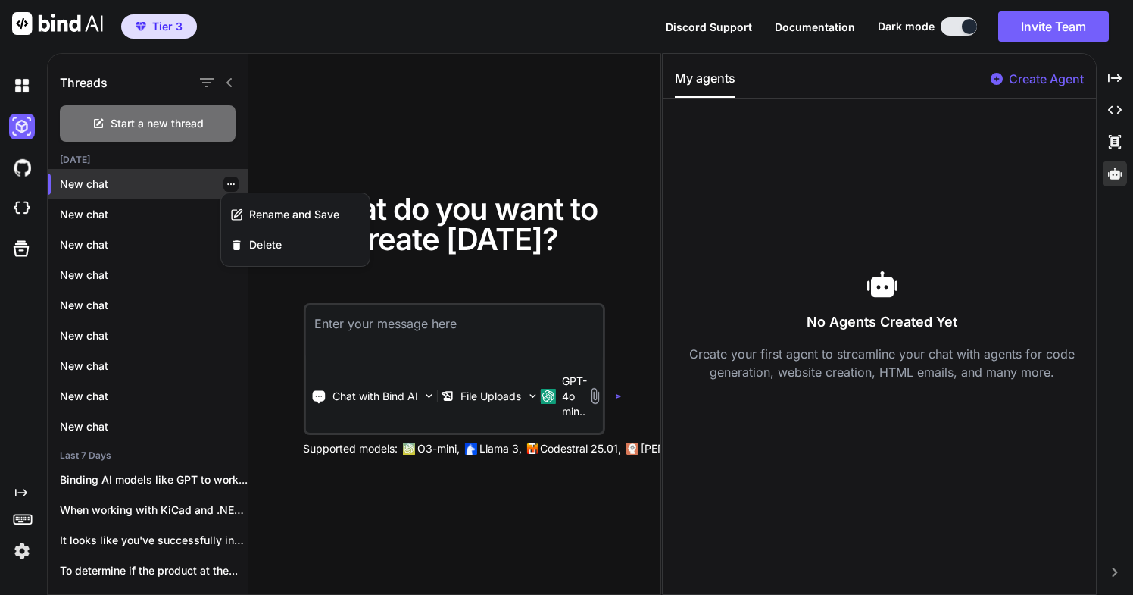
click at [110, 183] on p "New chat" at bounding box center [154, 183] width 188 height 15
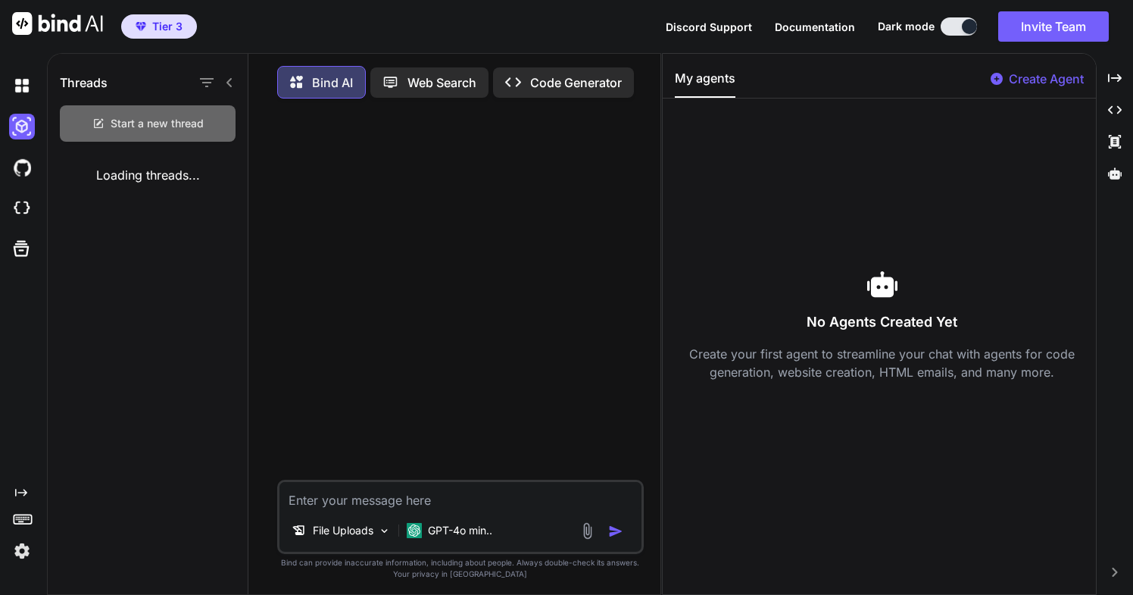
click at [179, 124] on span "Start a new thread" at bounding box center [157, 123] width 93 height 15
click at [339, 84] on p "Bind AI" at bounding box center [332, 82] width 41 height 18
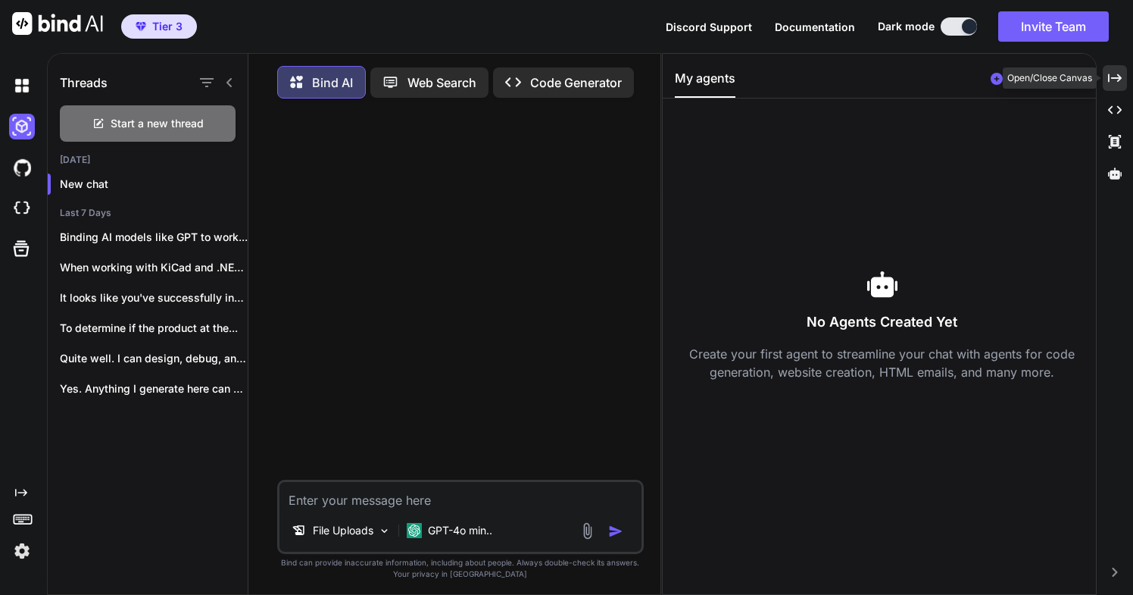
click at [1113, 80] on icon "Created with Pixso." at bounding box center [1115, 78] width 14 height 14
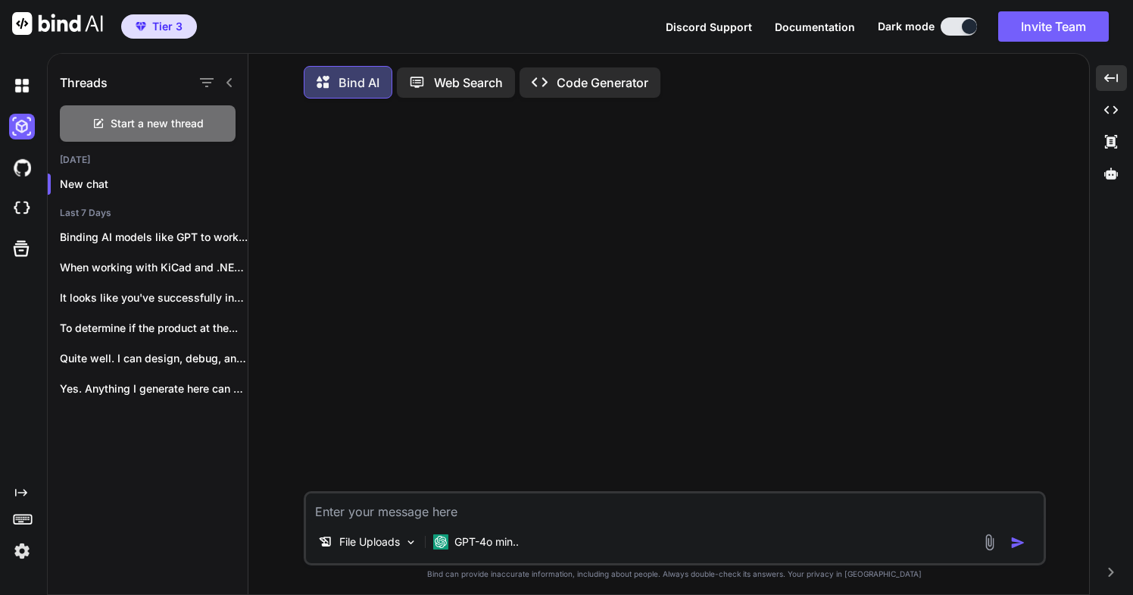
click at [336, 83] on icon at bounding box center [328, 82] width 22 height 19
click at [320, 83] on icon at bounding box center [323, 82] width 13 height 12
click at [360, 545] on p "File Uploads" at bounding box center [369, 541] width 61 height 15
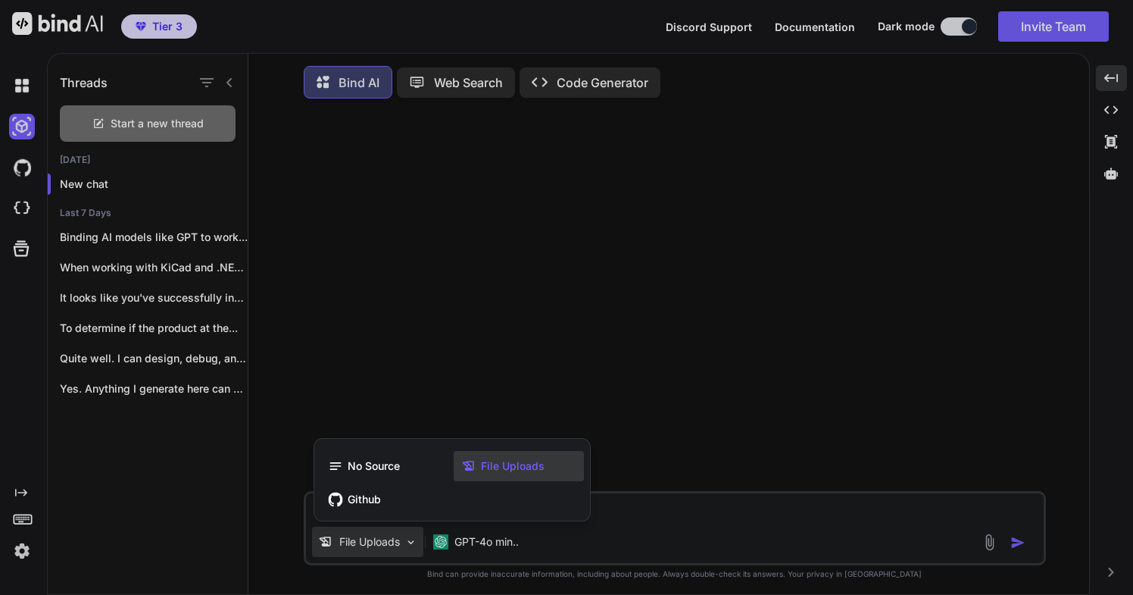
click at [486, 465] on span "File Uploads" at bounding box center [513, 465] width 64 height 15
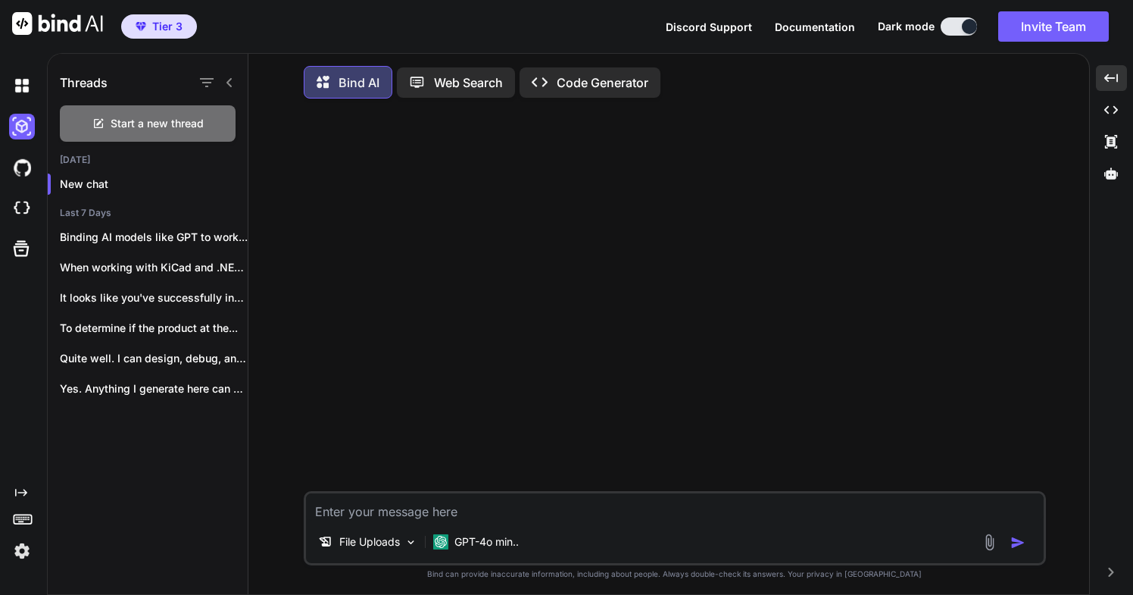
click at [986, 545] on img at bounding box center [989, 541] width 17 height 17
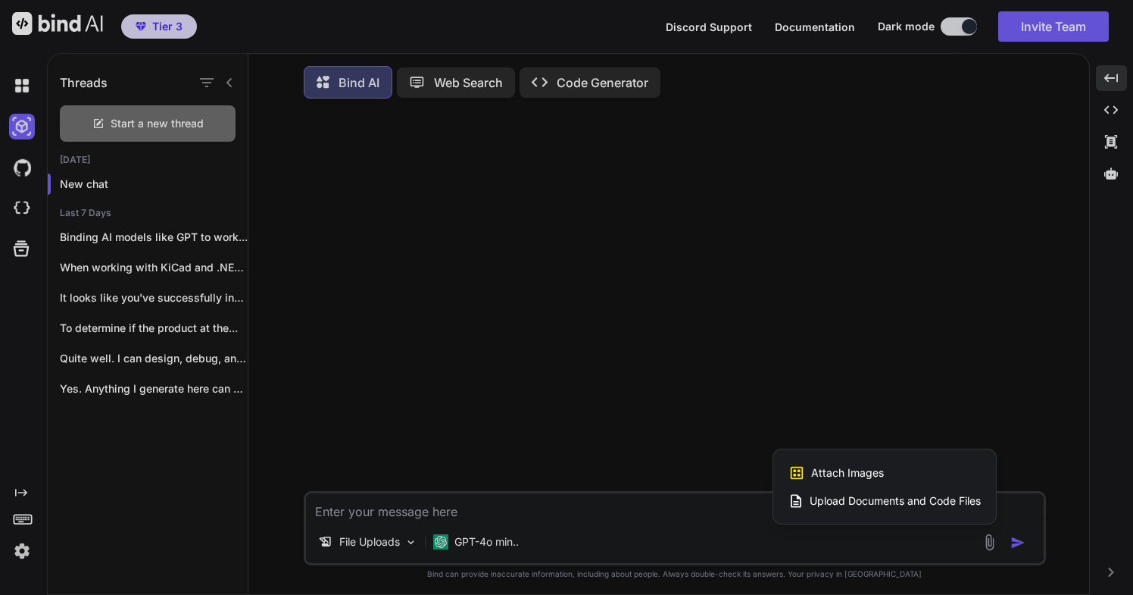
click at [837, 505] on span "Upload Documents and Code Files" at bounding box center [895, 500] width 171 height 15
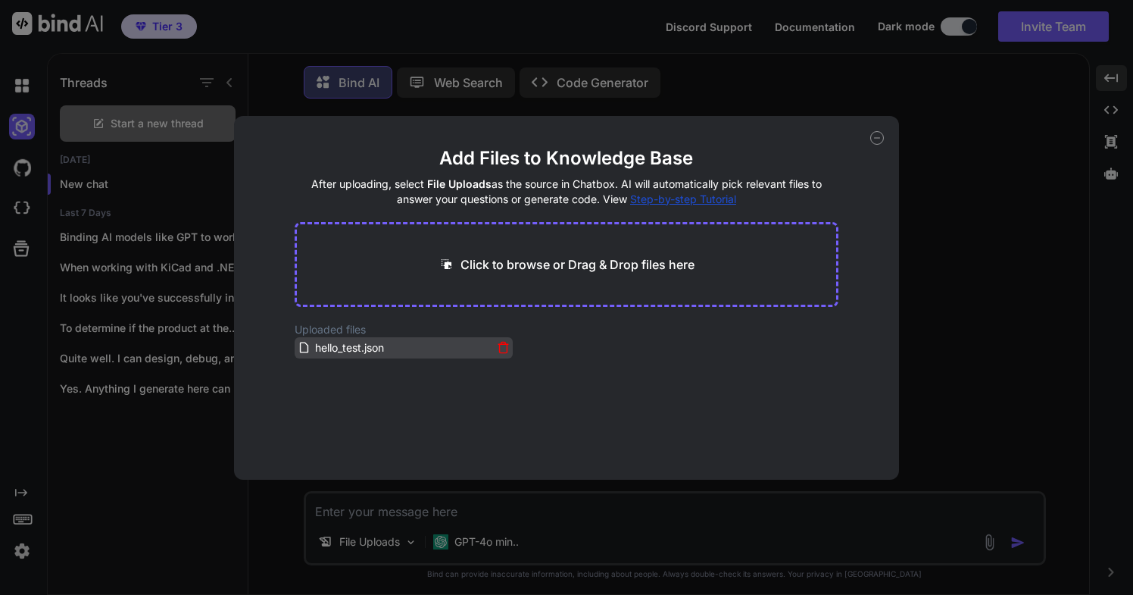
click at [346, 347] on span "hello_test.json" at bounding box center [350, 348] width 72 height 18
click at [945, 399] on div "Add Files to Knowledge Base After uploading, select File Uploads as the source …" at bounding box center [566, 297] width 1133 height 595
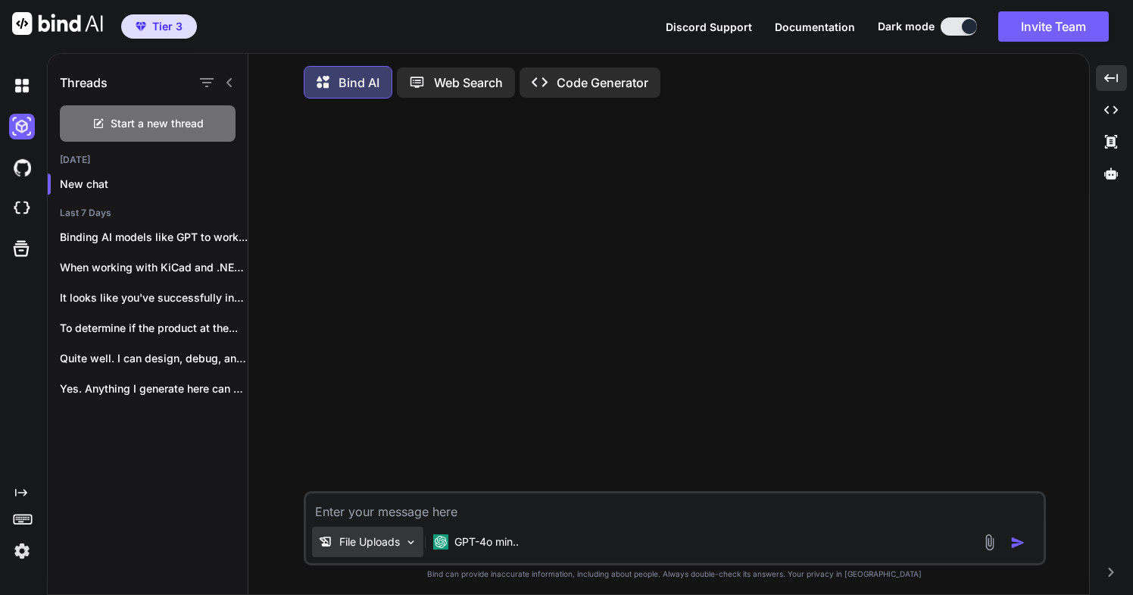
click at [410, 542] on img at bounding box center [410, 541] width 13 height 13
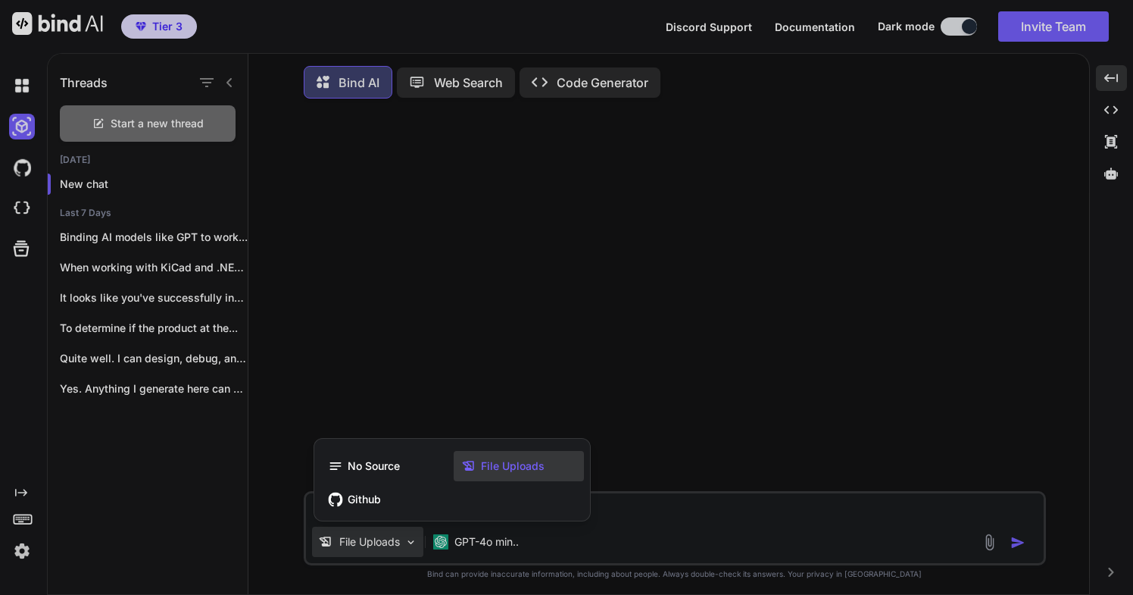
click at [990, 548] on div at bounding box center [566, 297] width 1133 height 595
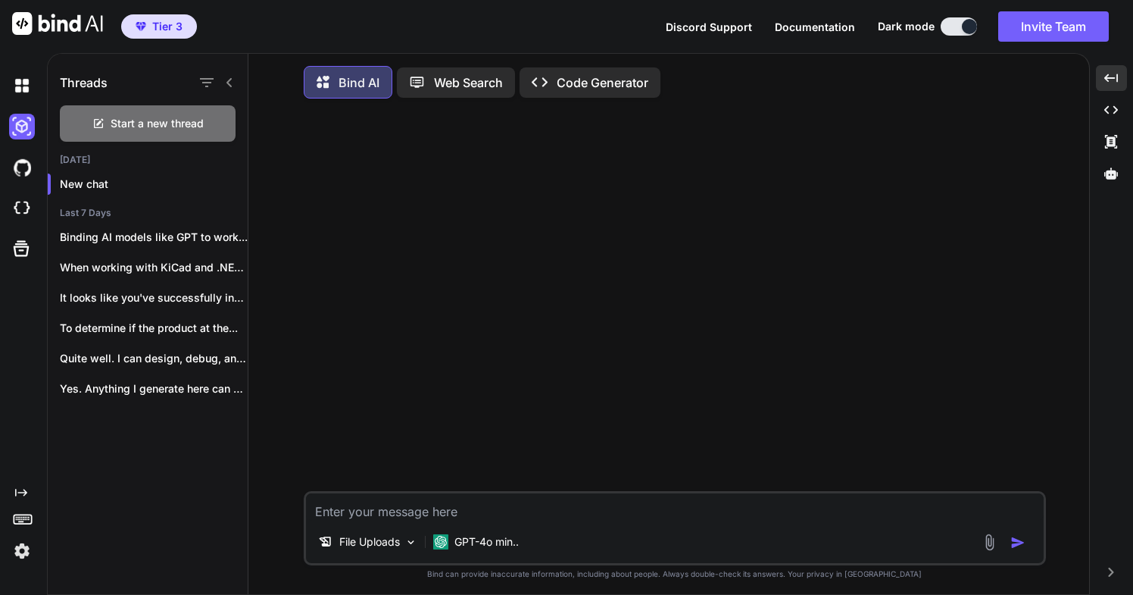
click at [990, 548] on img at bounding box center [989, 541] width 17 height 17
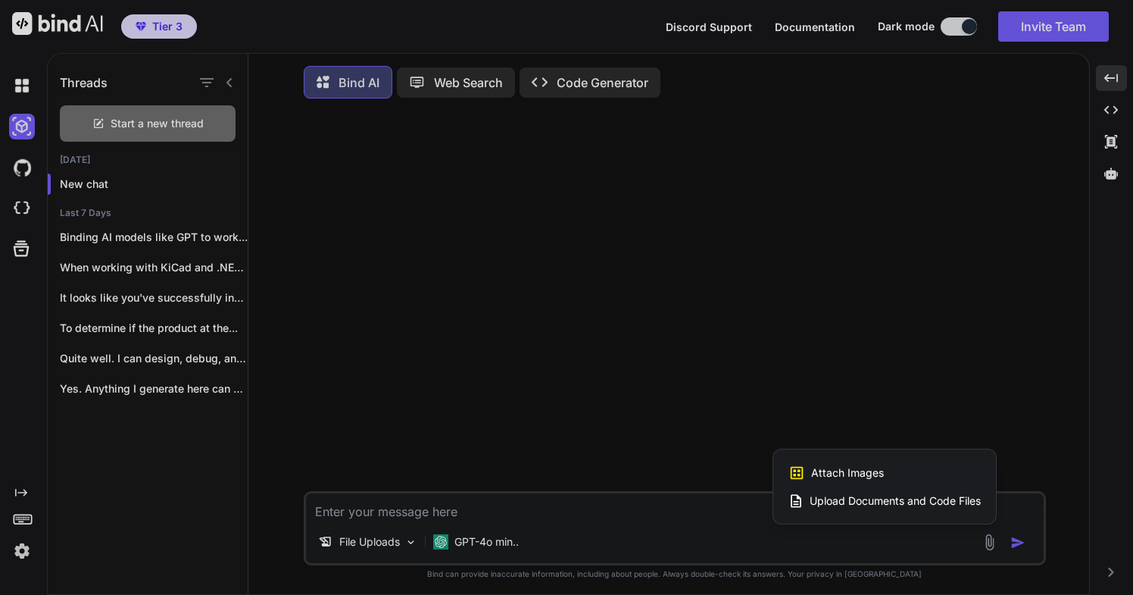
click at [791, 407] on div at bounding box center [566, 297] width 1133 height 595
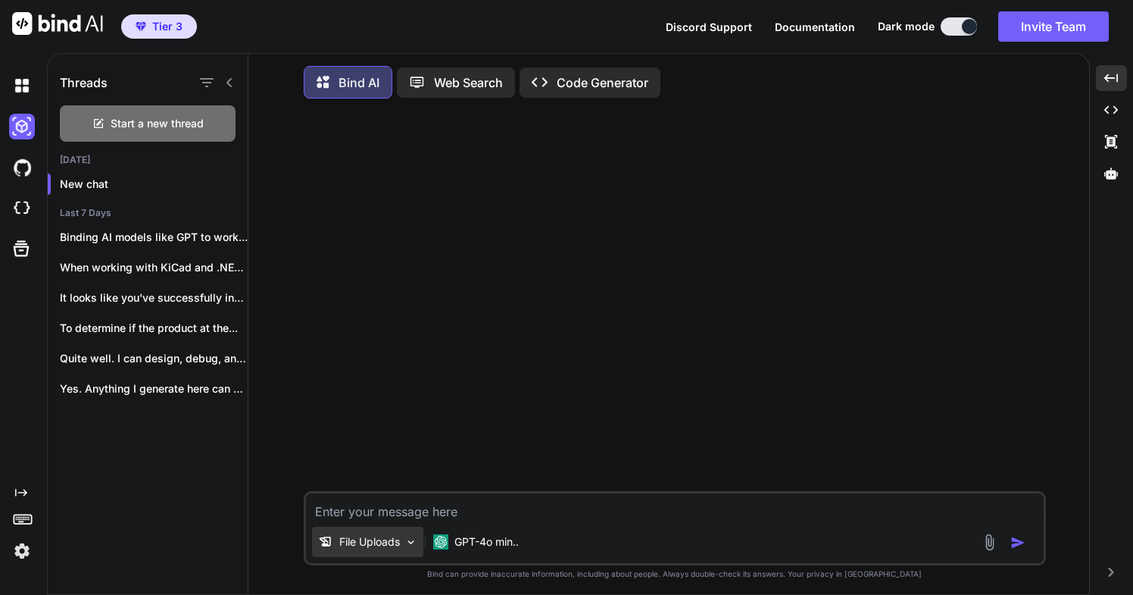
click at [369, 548] on p "File Uploads" at bounding box center [369, 541] width 61 height 15
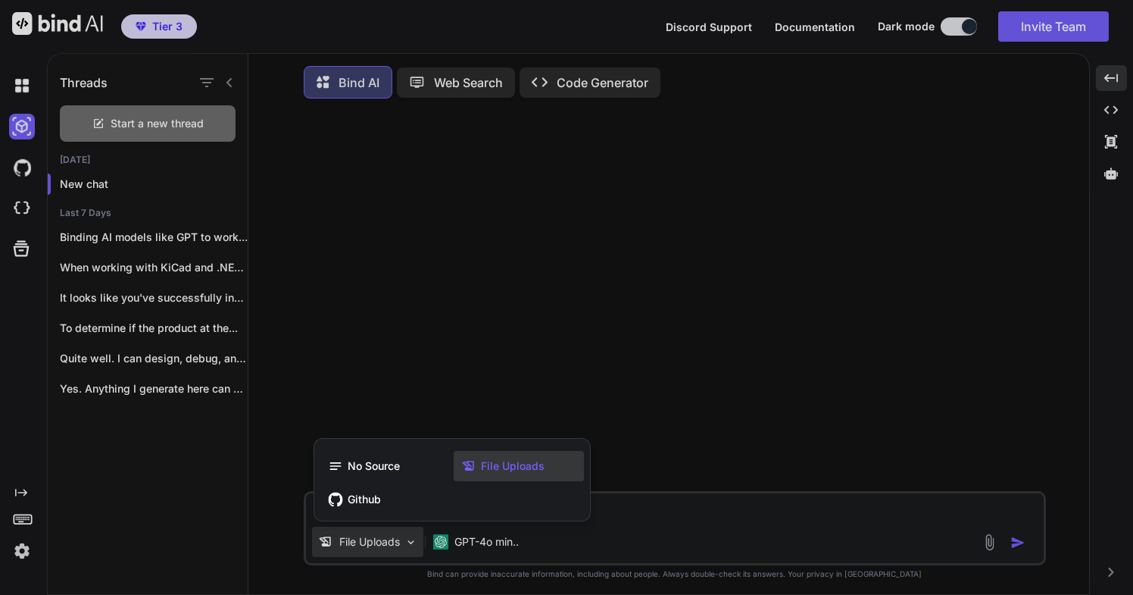
click at [482, 469] on span "File Uploads" at bounding box center [513, 465] width 64 height 15
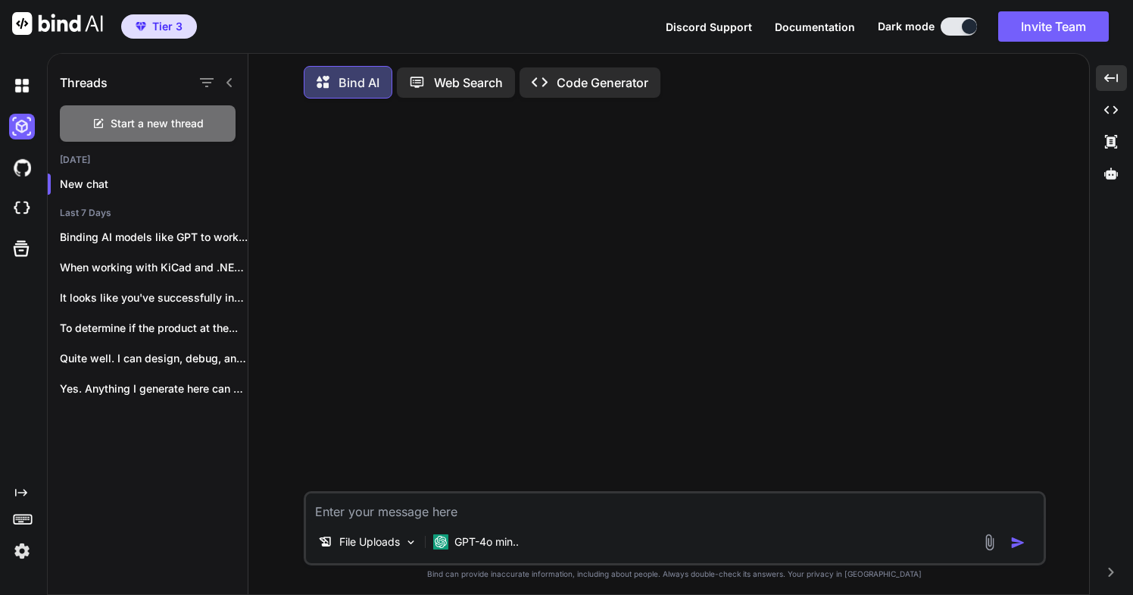
click at [407, 511] on textarea at bounding box center [675, 506] width 738 height 27
paste textarea "test: name: hello_world description: > Simple test that checks if Bind AI echoe…"
type textarea "test: name: hello_world description: > Simple test that checks if Bind AI echoe…"
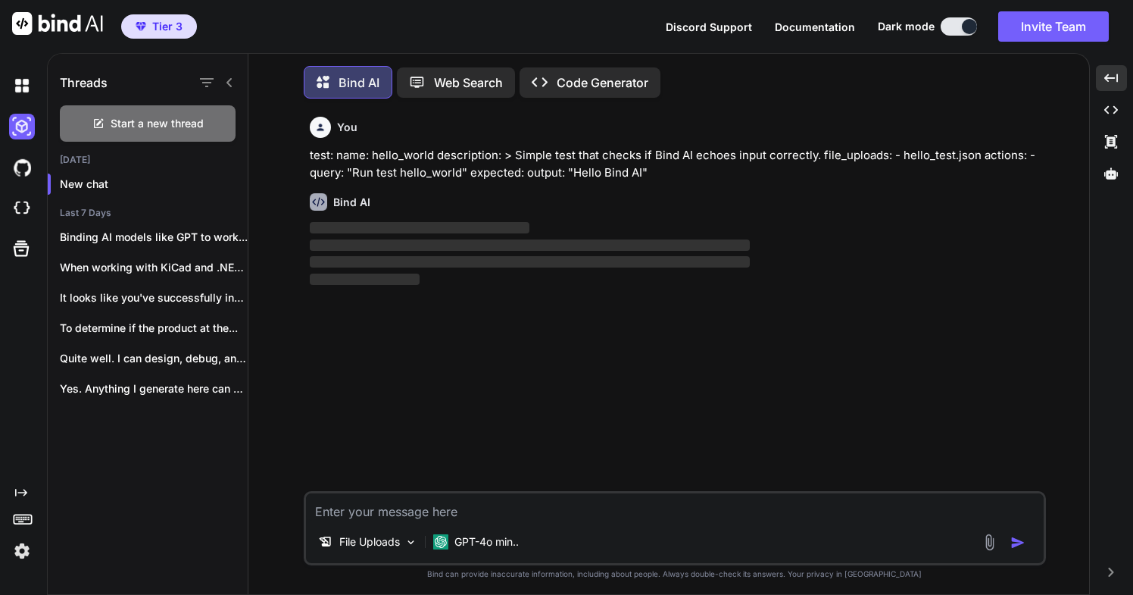
scroll to position [8, 0]
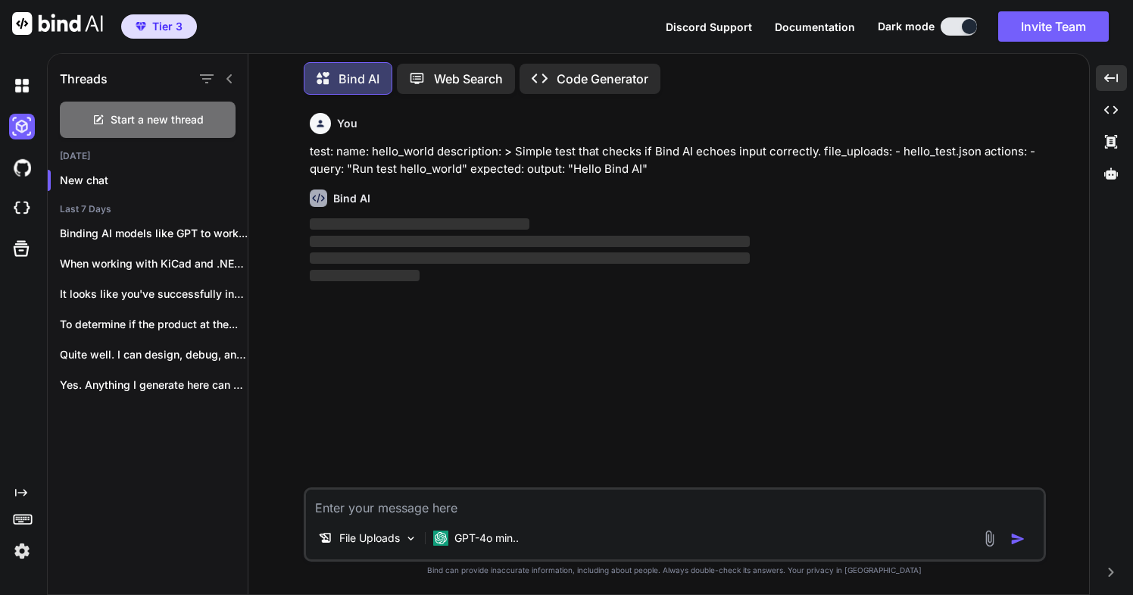
click at [363, 223] on span "‌" at bounding box center [420, 223] width 220 height 11
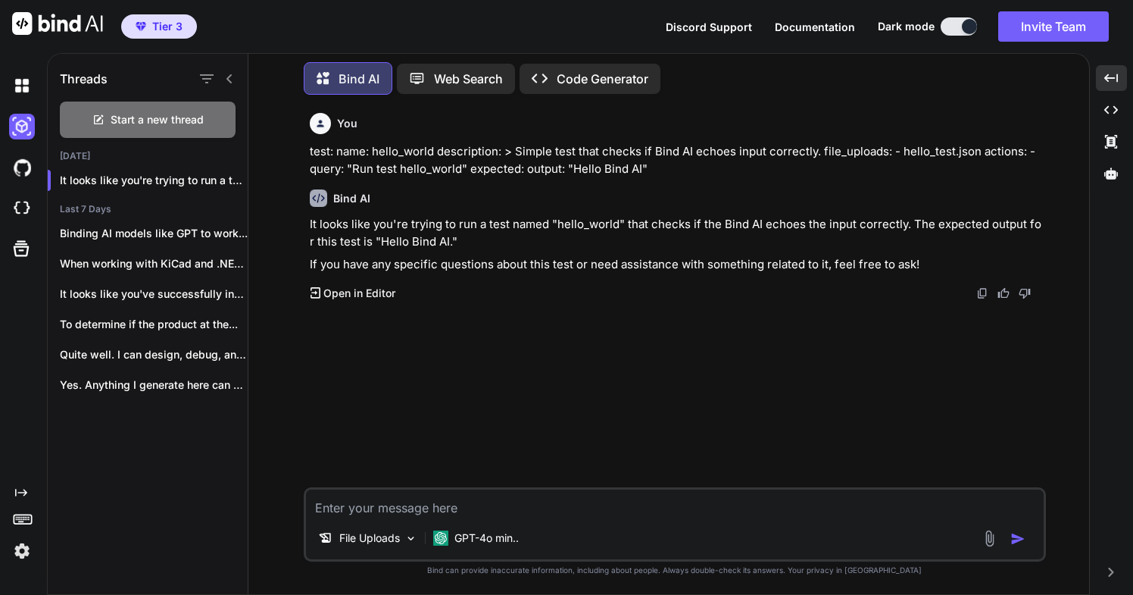
click at [795, 27] on span "Documentation" at bounding box center [815, 26] width 80 height 13
click at [20, 552] on img at bounding box center [22, 551] width 26 height 26
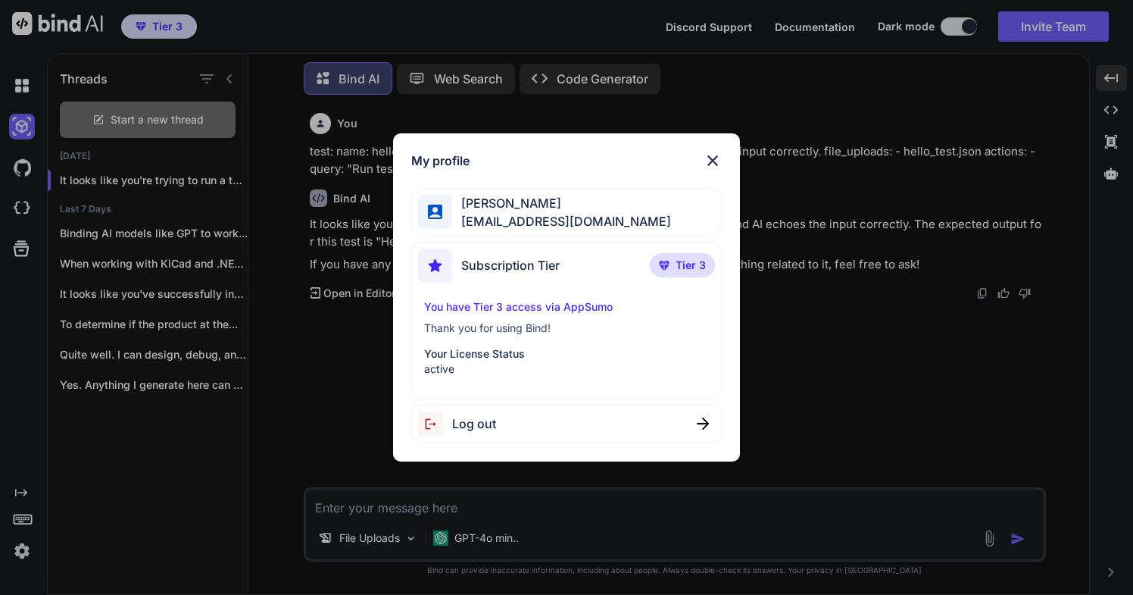
click at [473, 355] on p "Your License Status" at bounding box center [566, 353] width 284 height 15
click at [524, 306] on p "You have Tier 3 access via AppSumo" at bounding box center [566, 306] width 284 height 15
click at [542, 266] on span "Subscription Tier" at bounding box center [510, 265] width 98 height 18
click at [713, 159] on img at bounding box center [713, 160] width 18 height 18
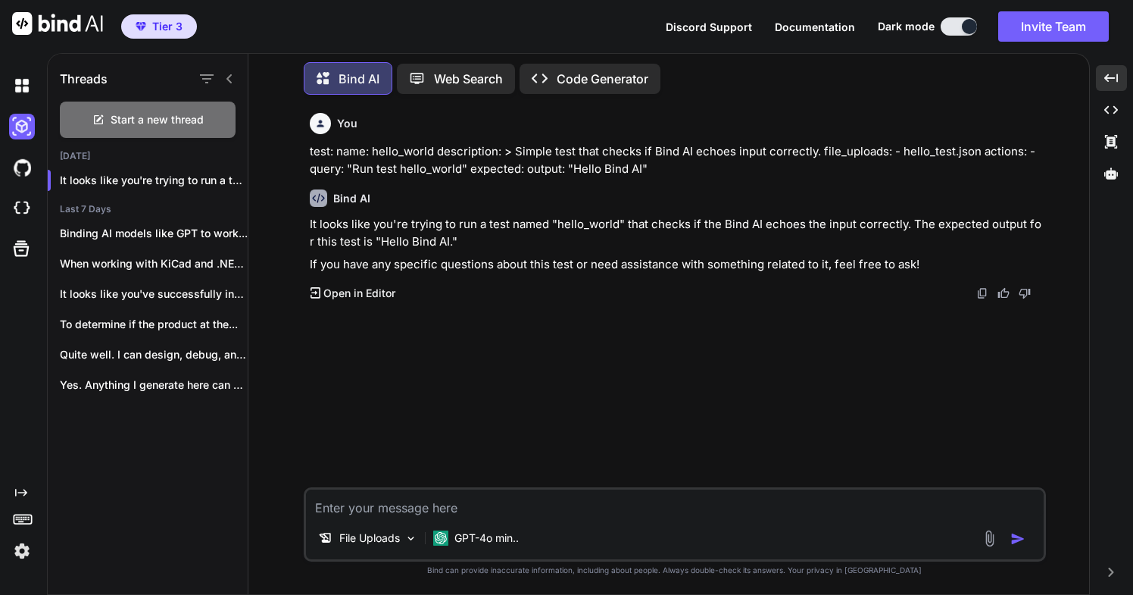
click at [23, 515] on icon at bounding box center [22, 517] width 21 height 21
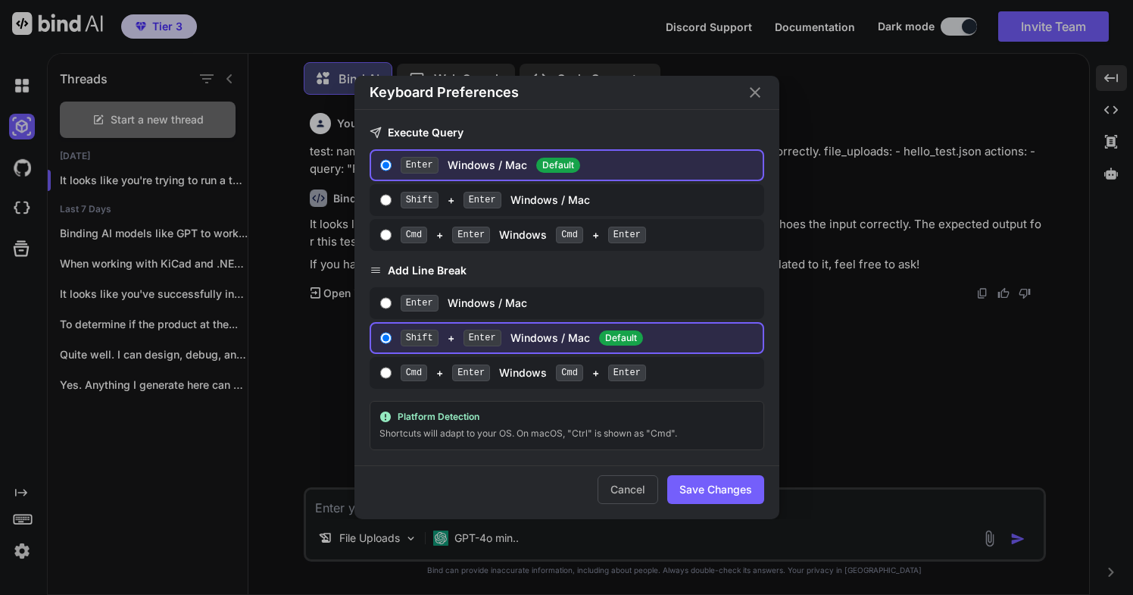
click at [26, 514] on div "Keyboard Preferences Execute Query Enter Windows / Mac Default Shift + Enter Wi…" at bounding box center [566, 297] width 1133 height 595
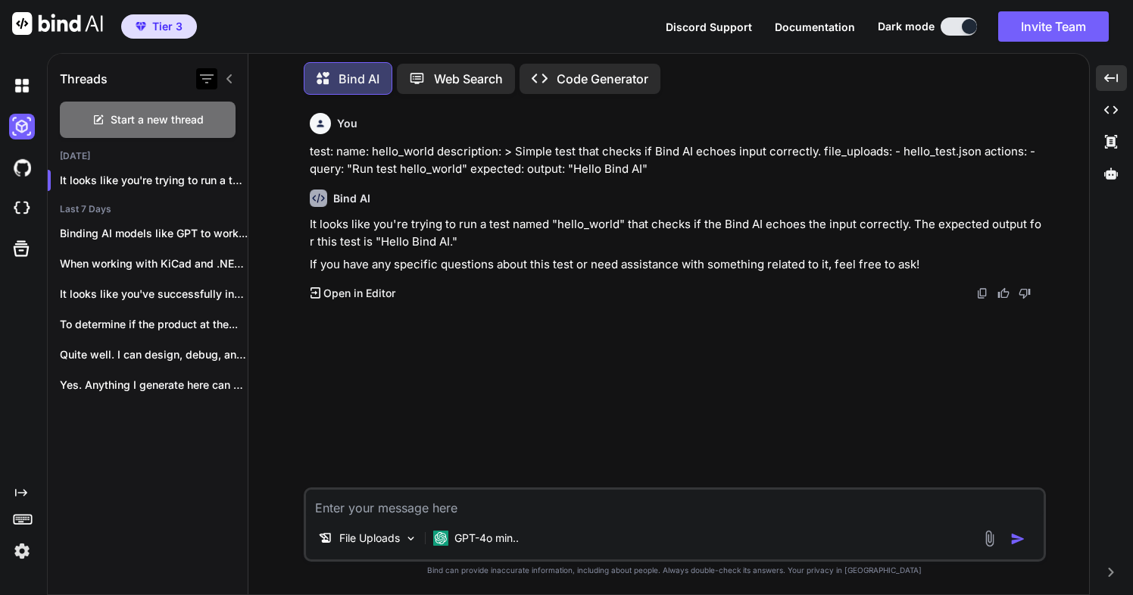
click at [206, 75] on icon "button" at bounding box center [207, 78] width 14 height 9
click at [21, 85] on img at bounding box center [22, 86] width 26 height 26
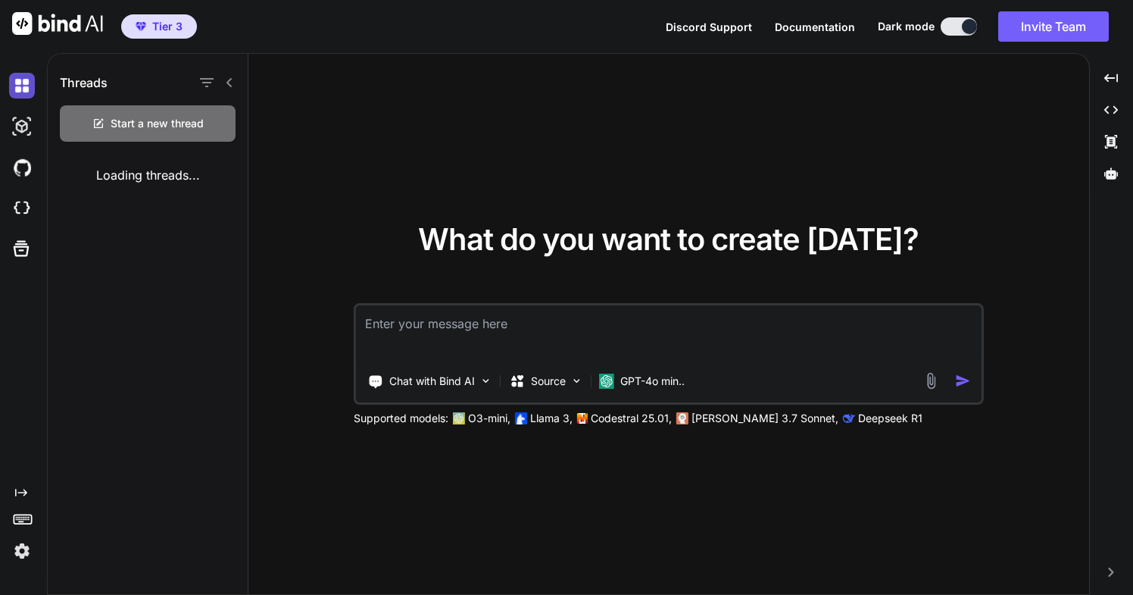
click at [21, 85] on img at bounding box center [22, 86] width 26 height 26
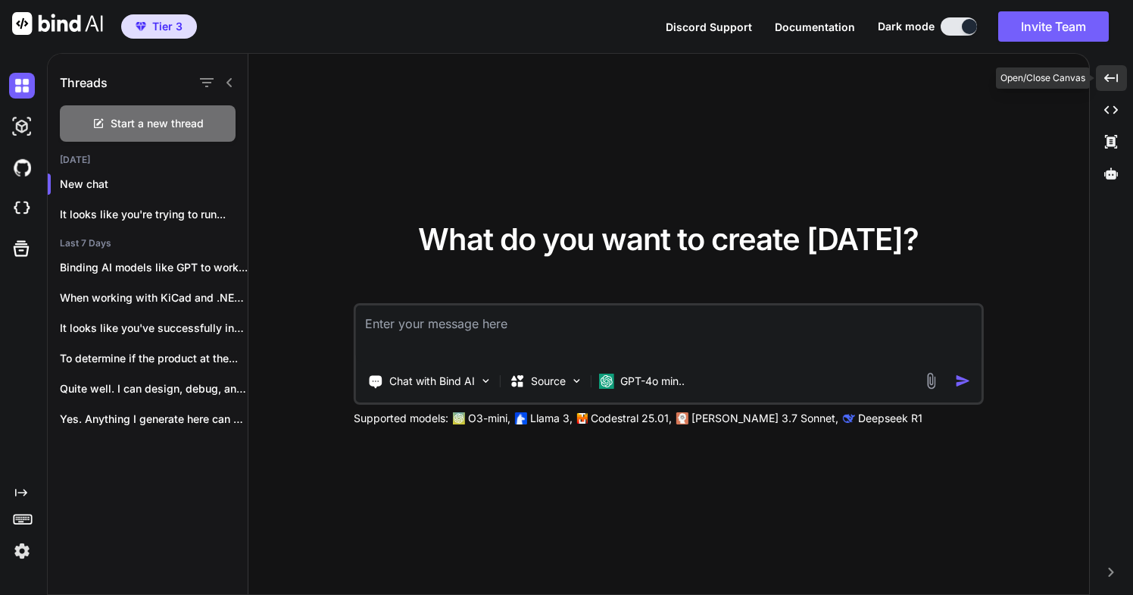
click at [1107, 80] on icon at bounding box center [1111, 77] width 14 height 8
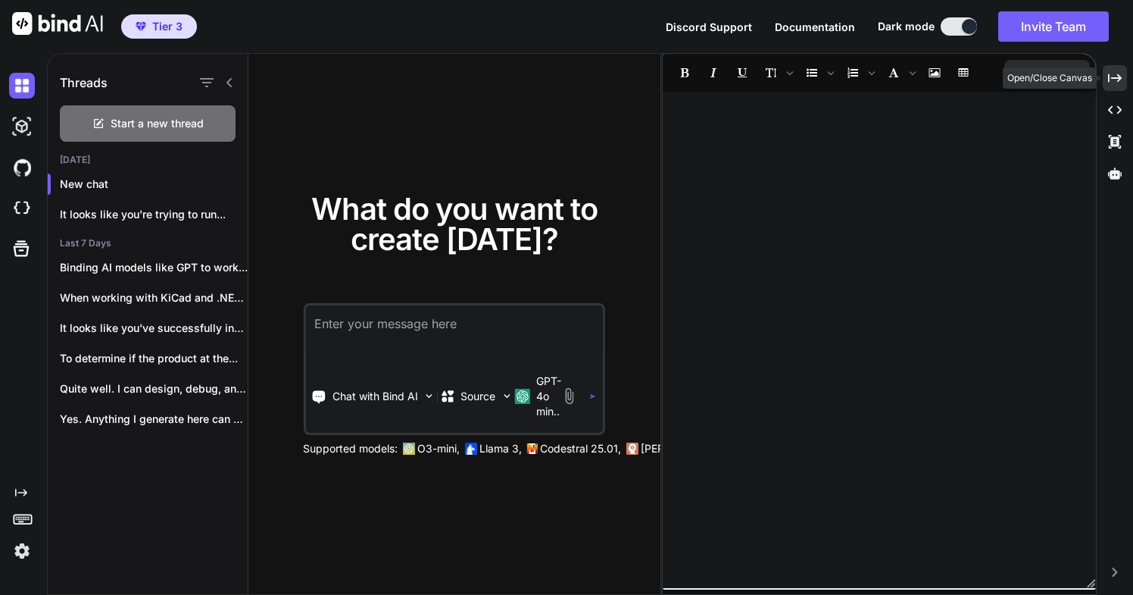
click at [1109, 80] on icon at bounding box center [1115, 77] width 14 height 8
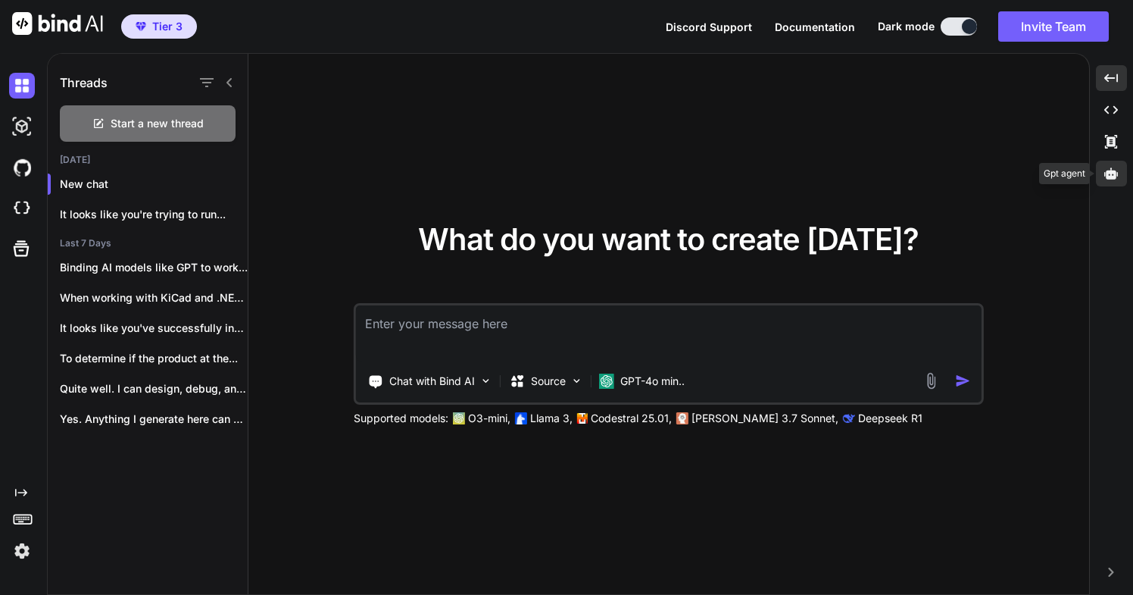
click at [1113, 175] on icon at bounding box center [1111, 174] width 14 height 14
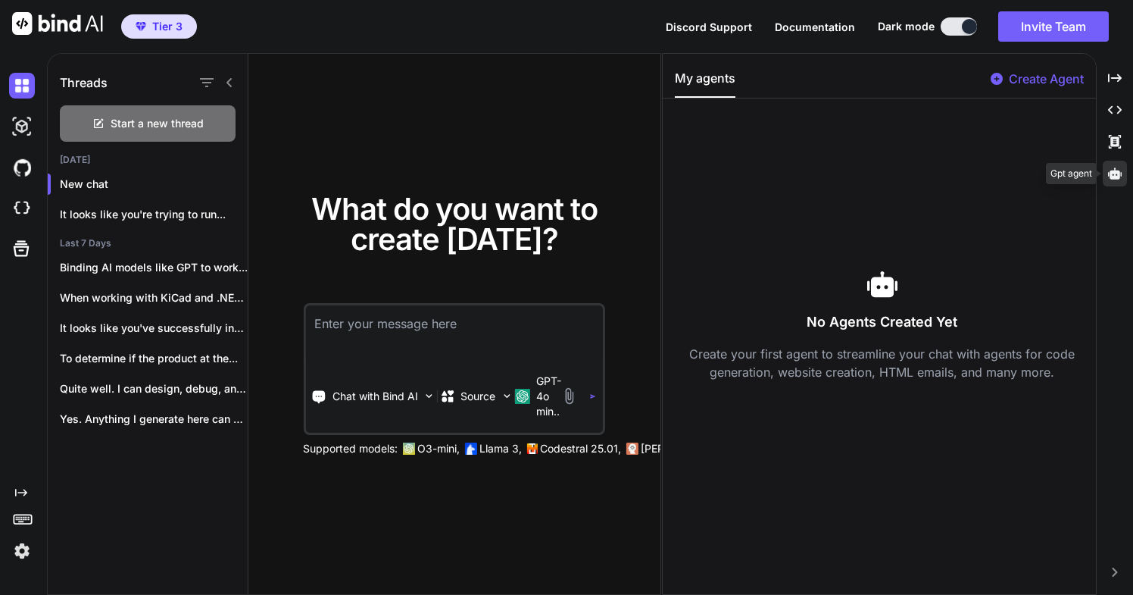
click at [1113, 175] on icon at bounding box center [1115, 174] width 14 height 14
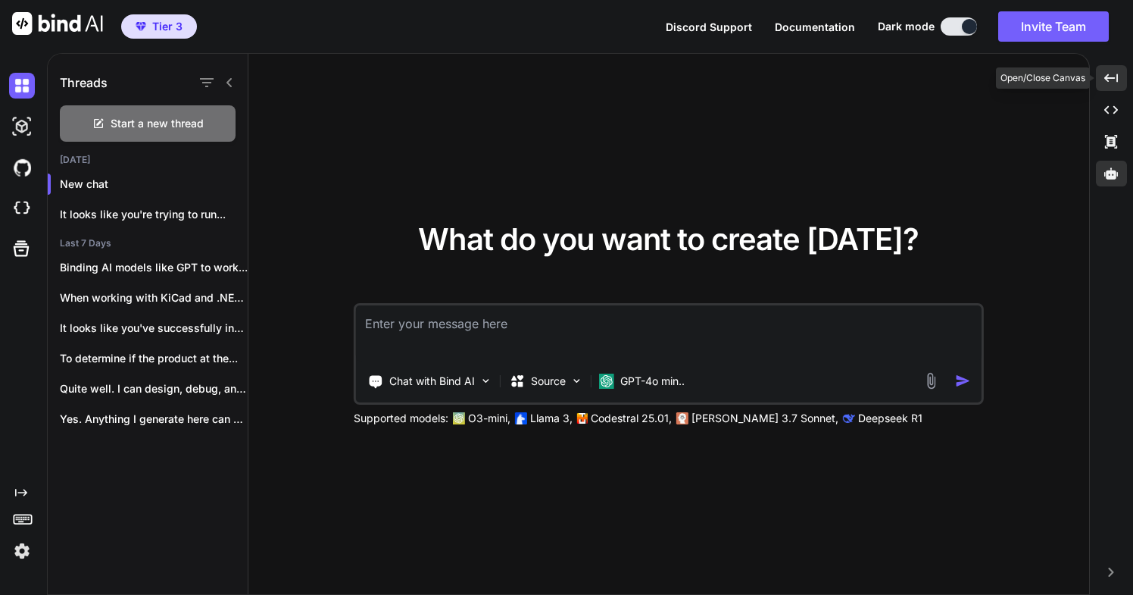
click at [1115, 76] on icon "Created with Pixso." at bounding box center [1111, 78] width 14 height 14
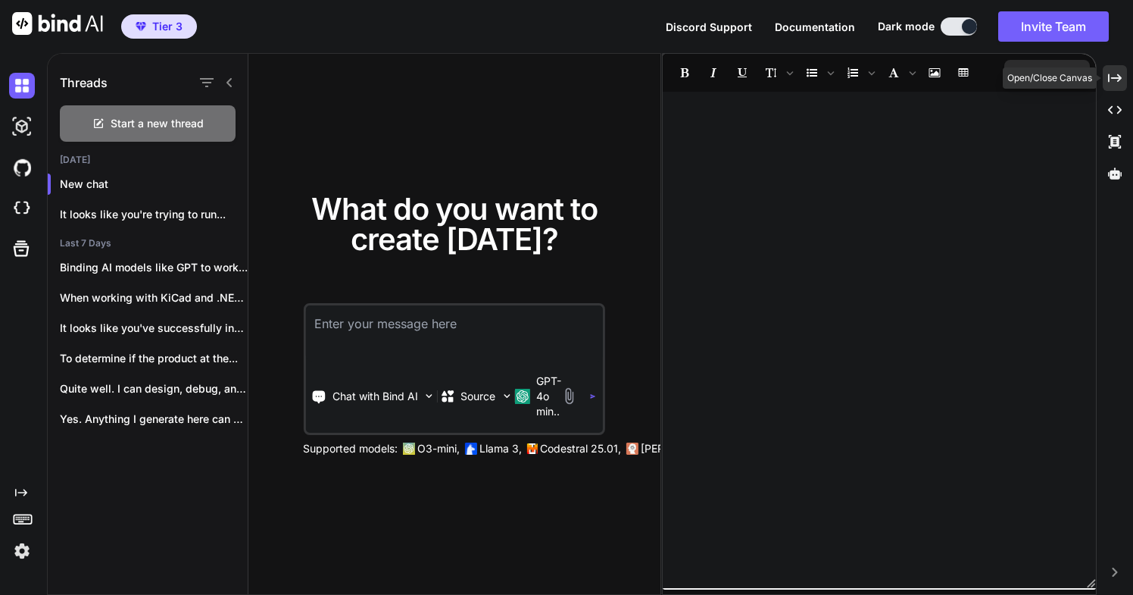
click at [1115, 76] on icon "Created with Pixso." at bounding box center [1115, 78] width 14 height 14
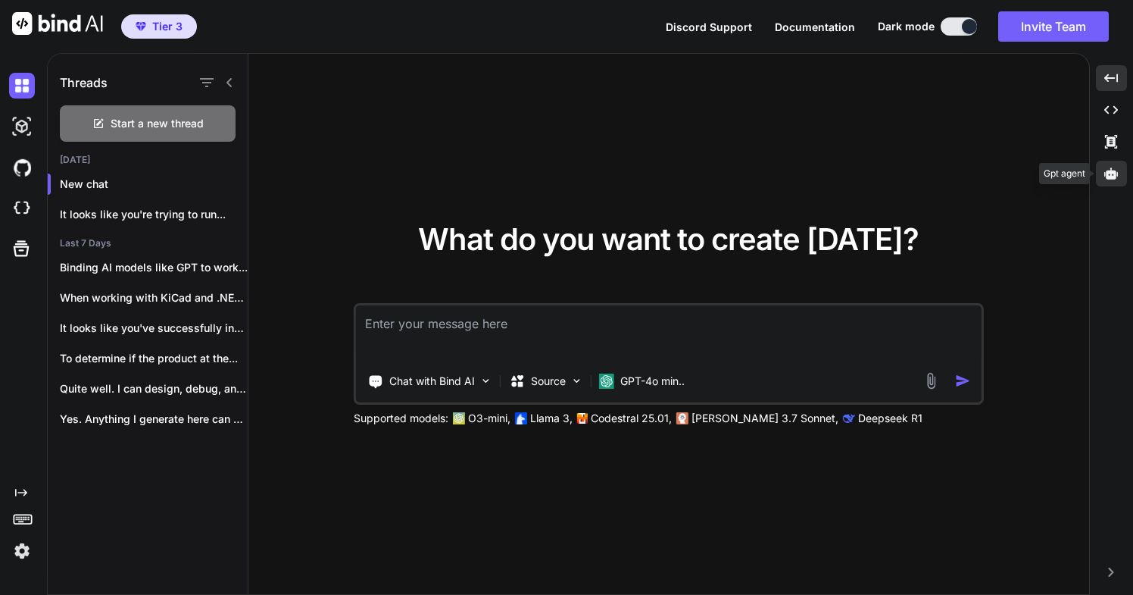
click at [1112, 173] on icon at bounding box center [1111, 172] width 14 height 11
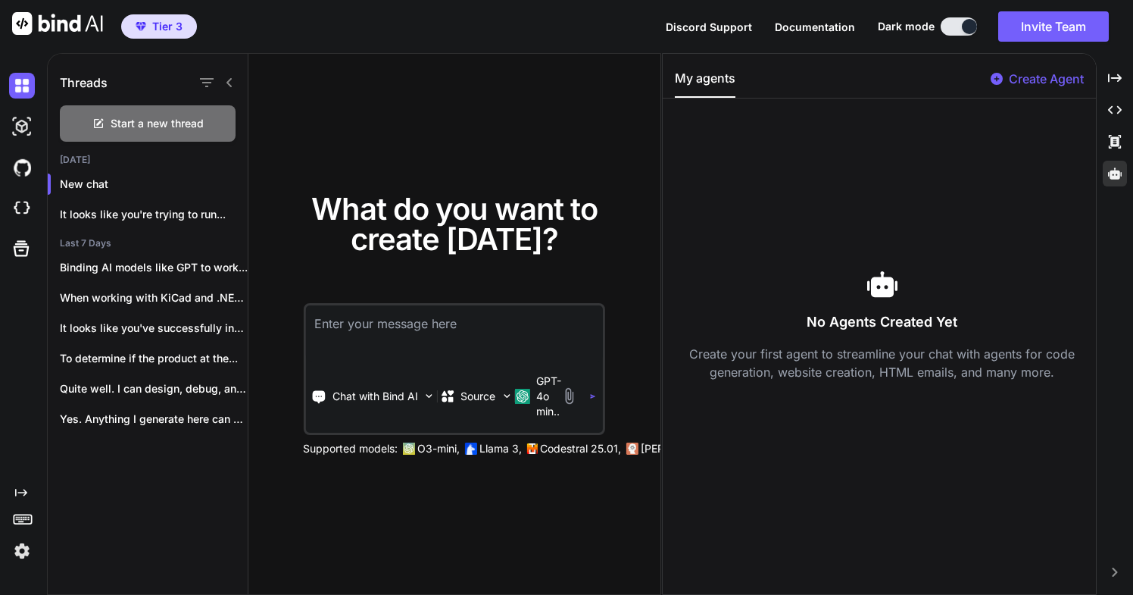
click at [996, 80] on icon at bounding box center [997, 79] width 12 height 12
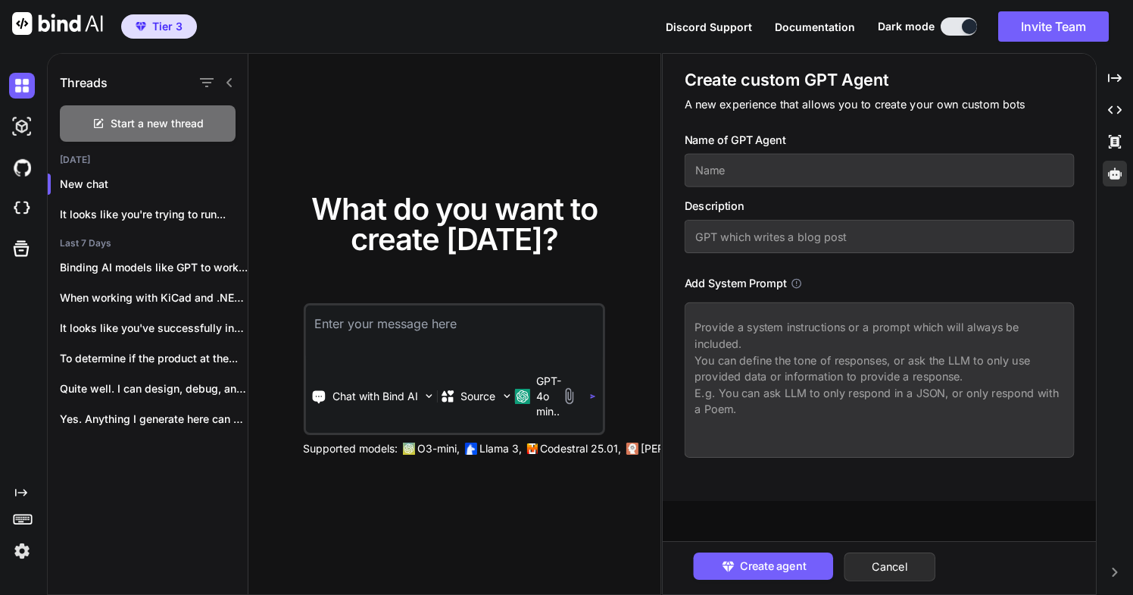
click at [798, 280] on icon at bounding box center [797, 283] width 10 height 10
click at [1111, 76] on icon "Created with Pixso." at bounding box center [1115, 78] width 14 height 14
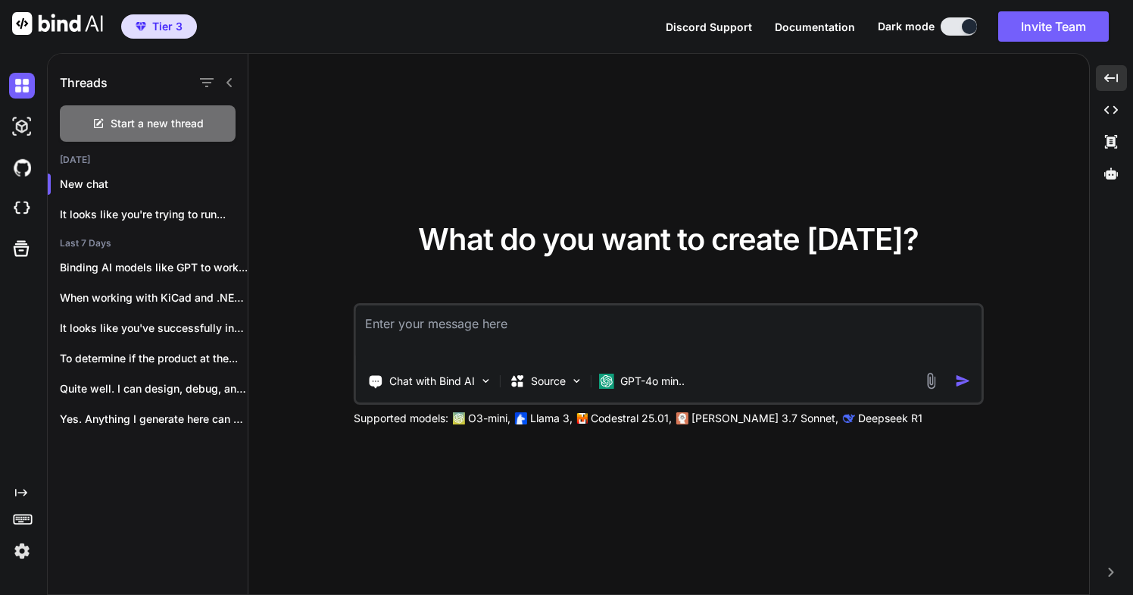
click at [916, 27] on span "Dark mode" at bounding box center [906, 26] width 57 height 15
click at [956, 27] on button at bounding box center [959, 26] width 36 height 18
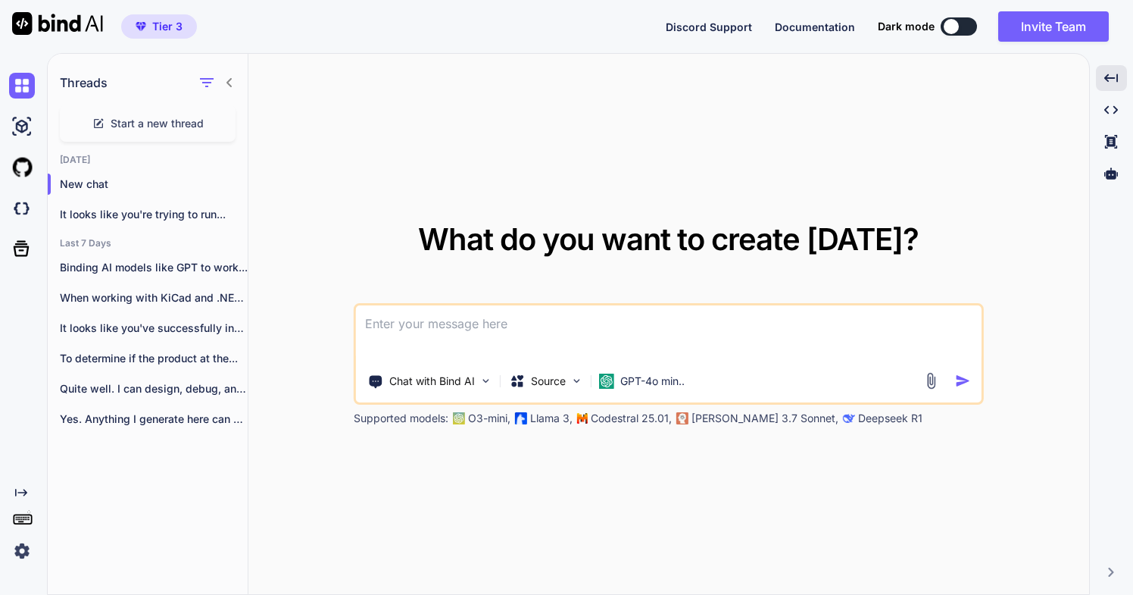
click at [955, 27] on div at bounding box center [951, 26] width 15 height 15
